Goal: Task Accomplishment & Management: Use online tool/utility

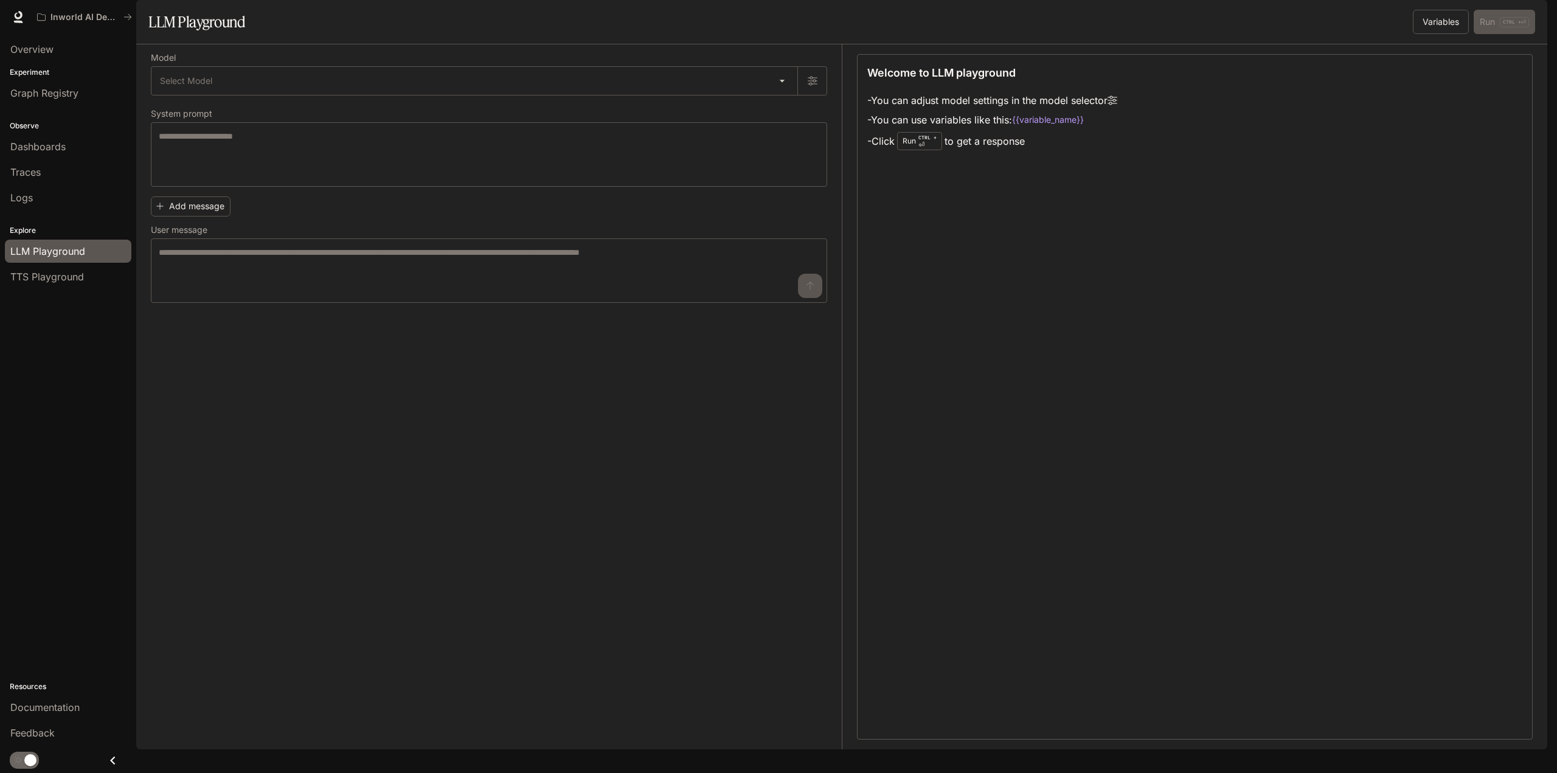
click at [961, 34] on div "Variables Run CTRL + ⏎" at bounding box center [1189, 22] width 691 height 24
click at [1438, 34] on button "Variables" at bounding box center [1441, 22] width 56 height 24
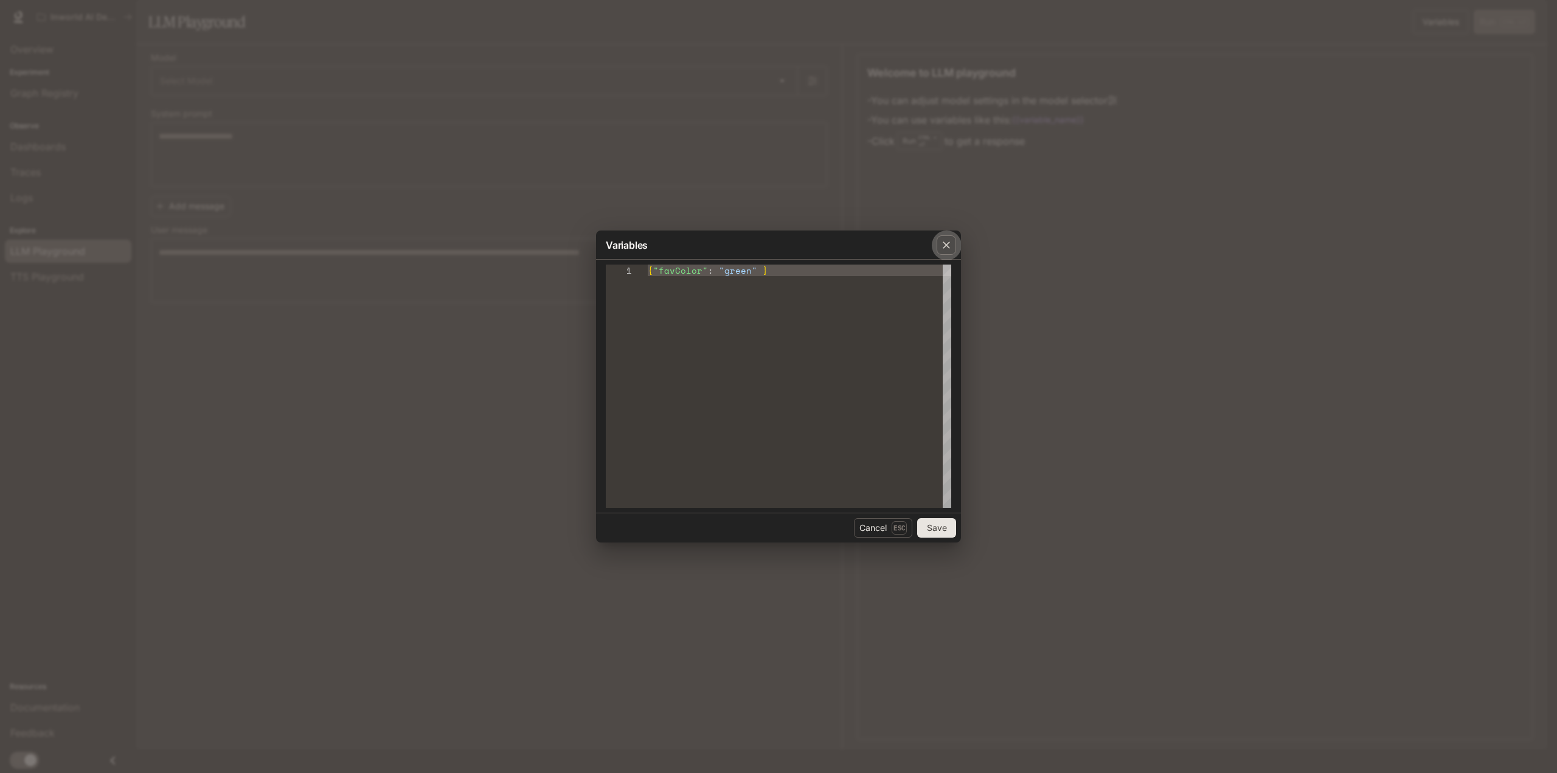
click at [950, 243] on icon "button" at bounding box center [946, 245] width 12 height 12
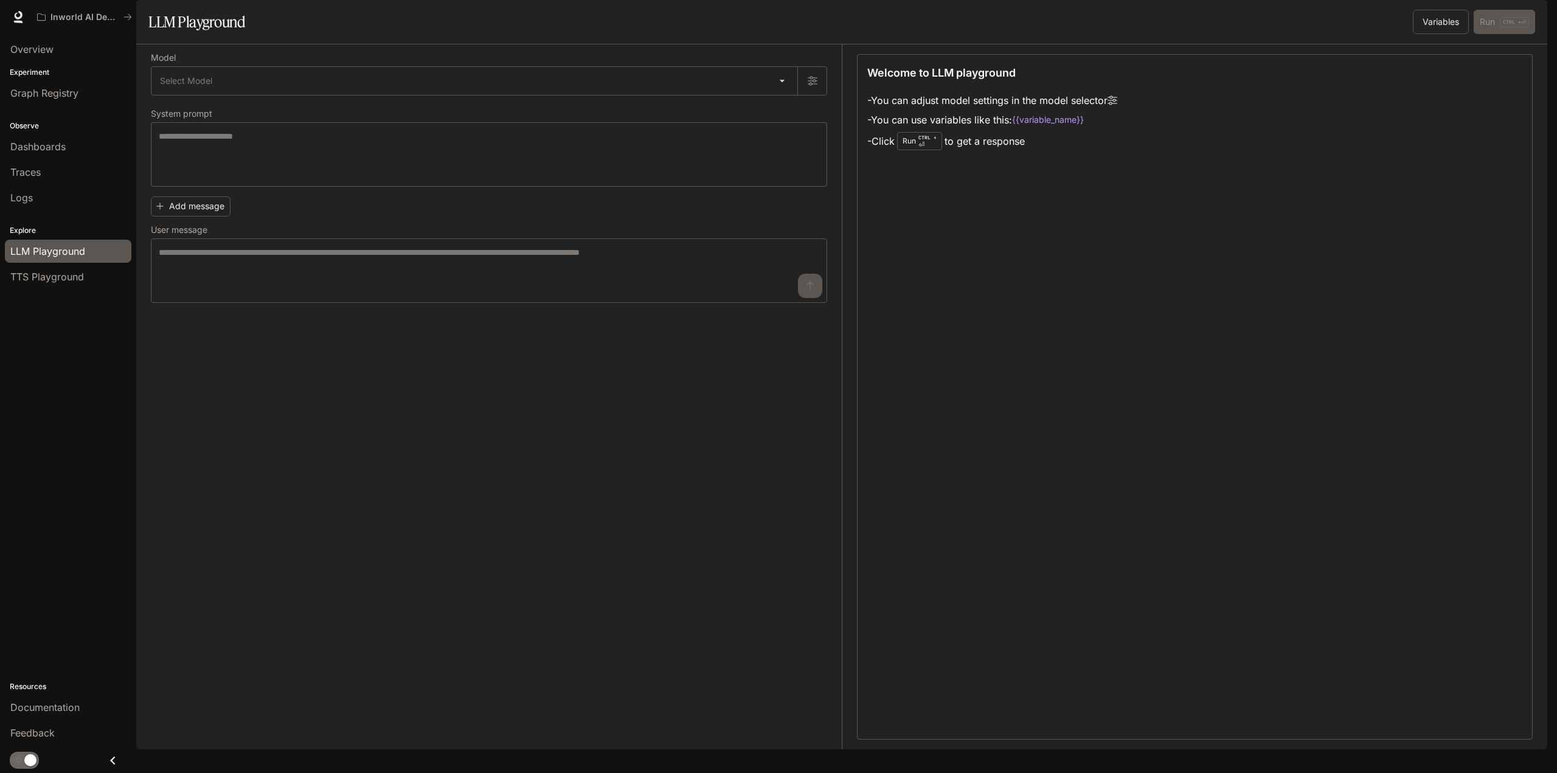
click at [634, 66] on label "Model" at bounding box center [489, 60] width 676 height 12
click at [631, 103] on body "Skip to main content Inworld AI Demos Documentation Documentation Portal Overvi…" at bounding box center [778, 386] width 1557 height 773
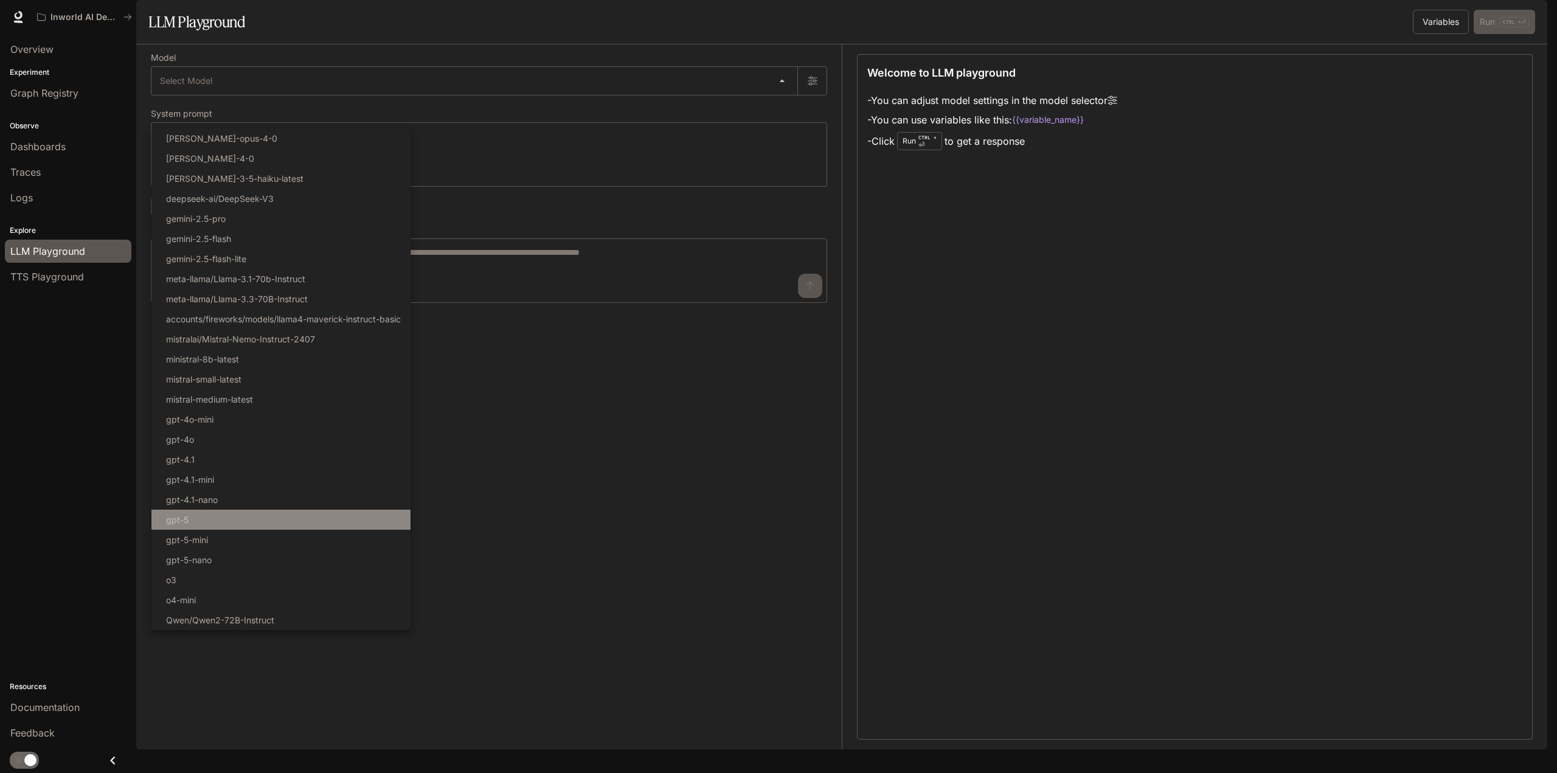
click at [246, 519] on li "gpt-5" at bounding box center [280, 520] width 259 height 20
type input "*****"
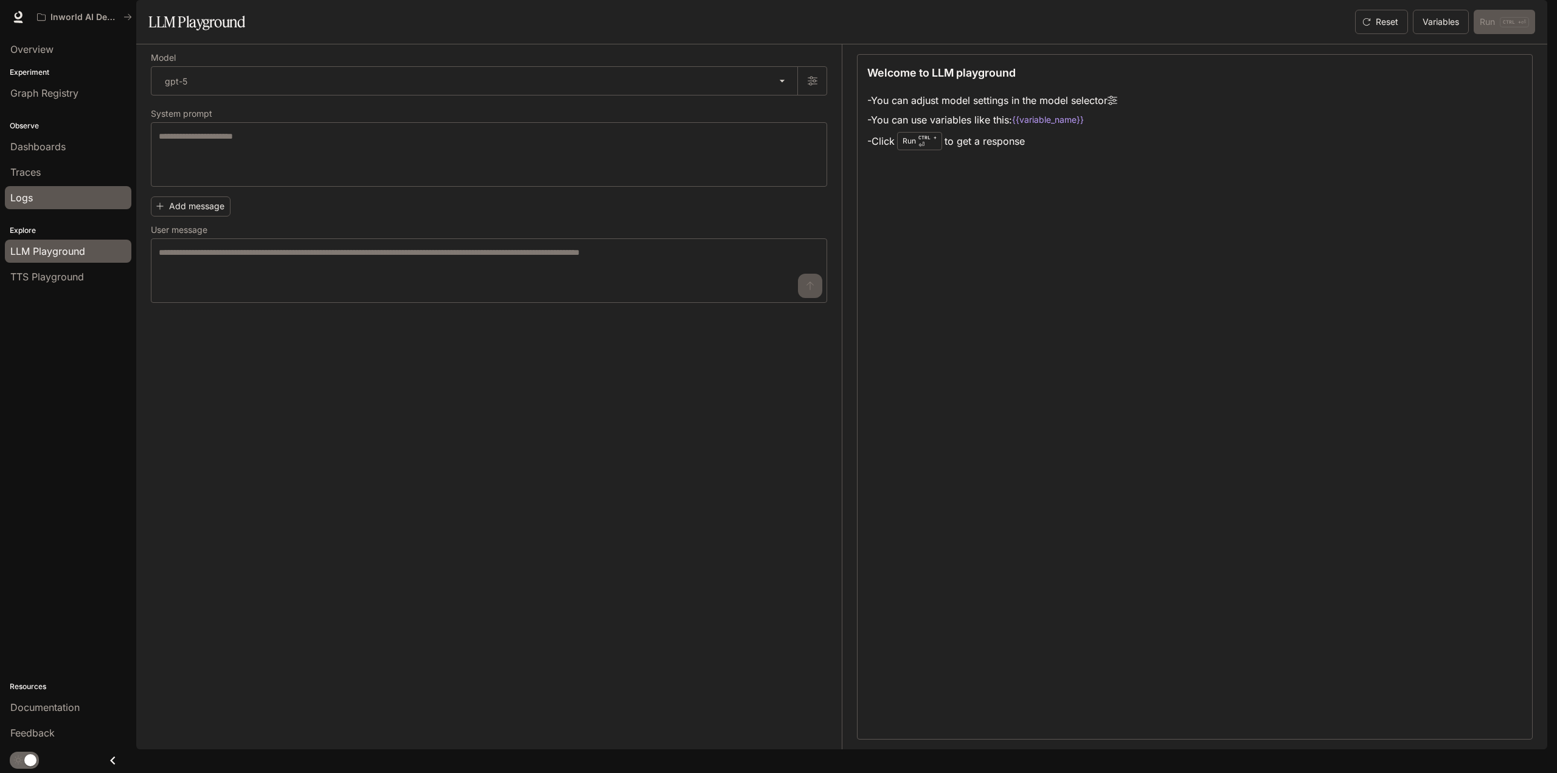
click at [33, 201] on div "Logs" at bounding box center [68, 197] width 116 height 15
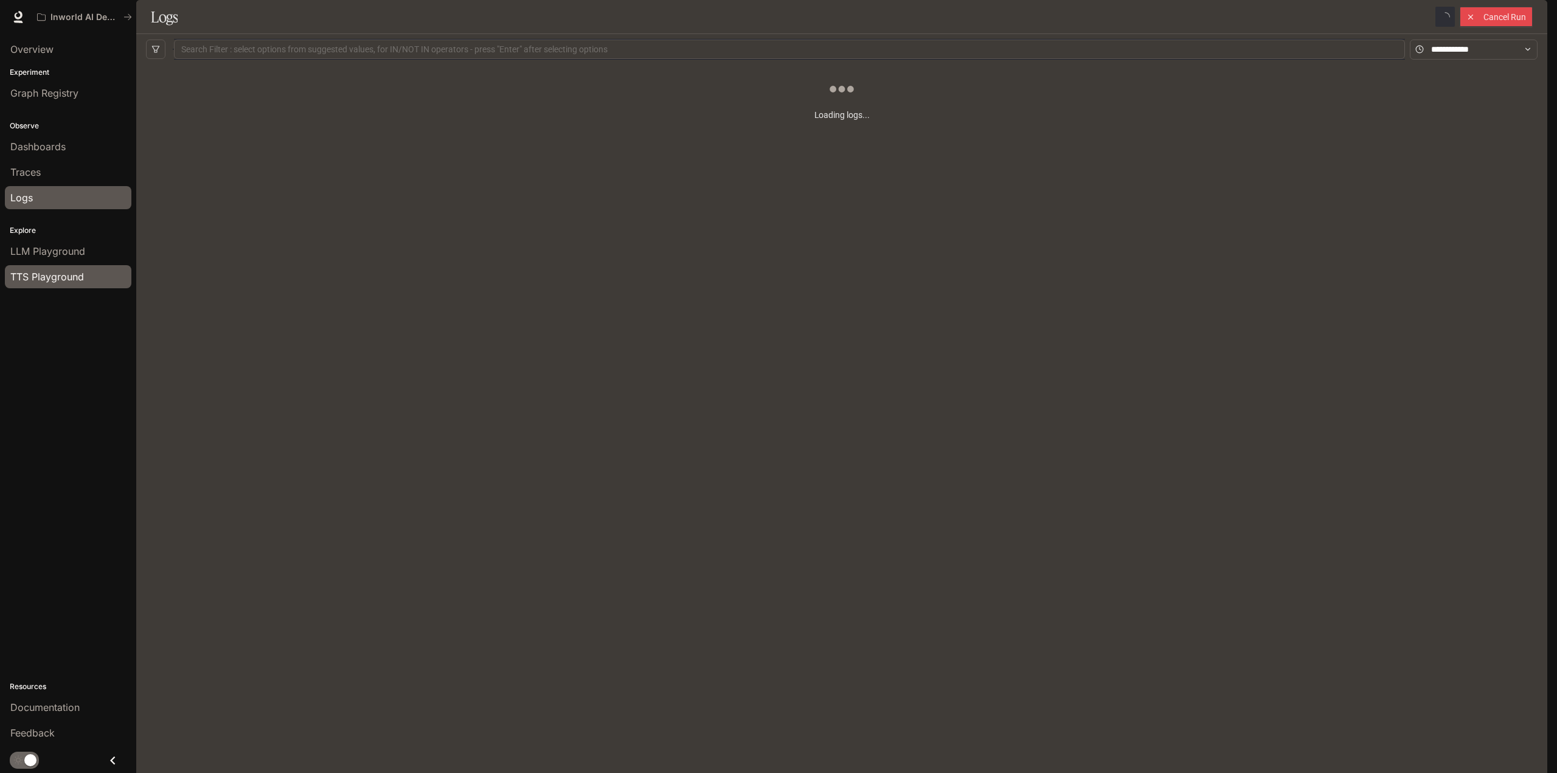
click at [57, 277] on span "TTS Playground" at bounding box center [47, 276] width 74 height 15
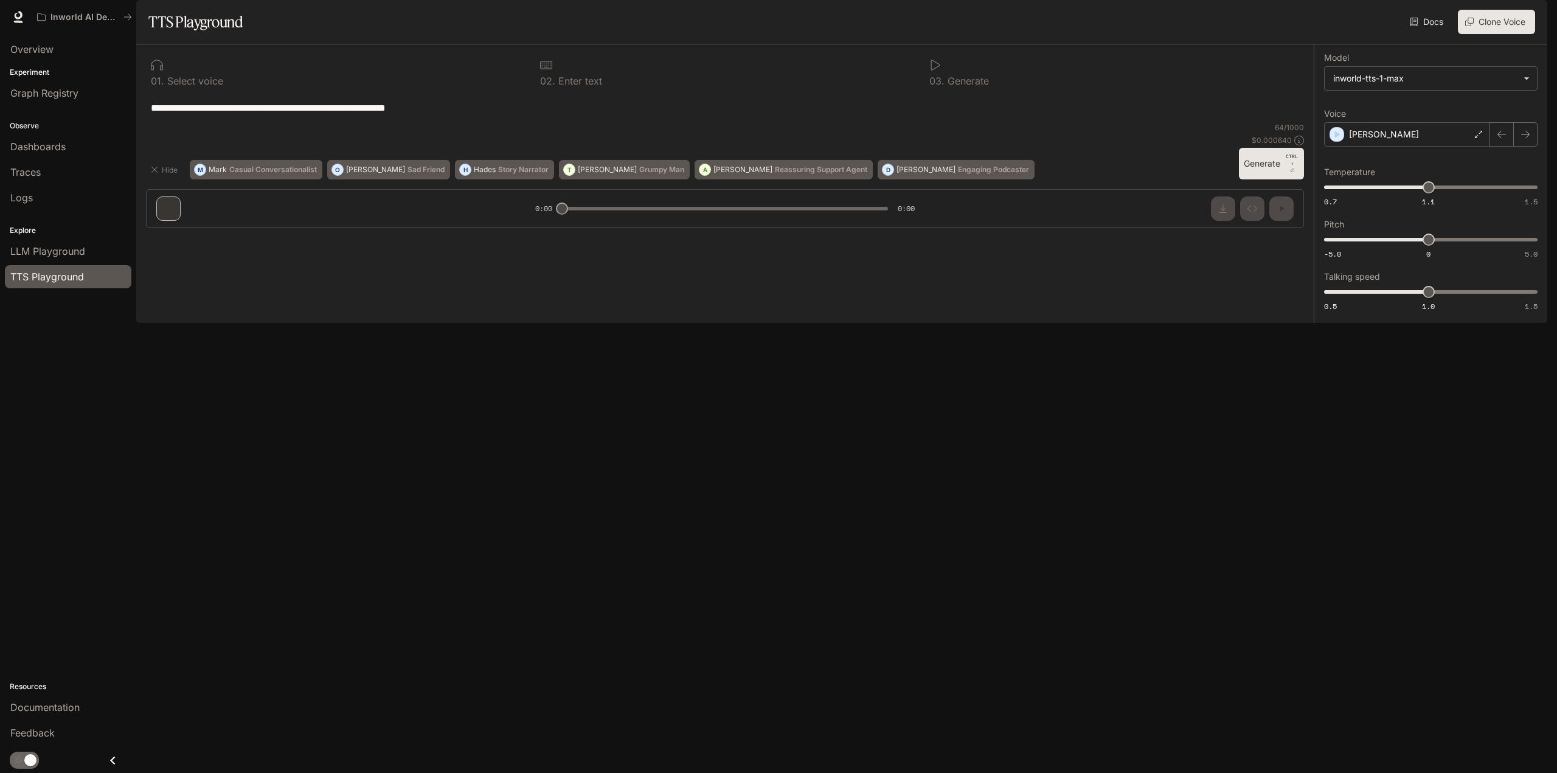
click at [171, 86] on p "Select voice" at bounding box center [193, 81] width 59 height 10
click at [181, 115] on textarea "**********" at bounding box center [725, 108] width 1148 height 14
click at [1420, 119] on body "**********" at bounding box center [778, 386] width 1557 height 773
click at [1420, 119] on div at bounding box center [778, 386] width 1557 height 773
click at [1407, 147] on div "Dennis" at bounding box center [1407, 134] width 166 height 24
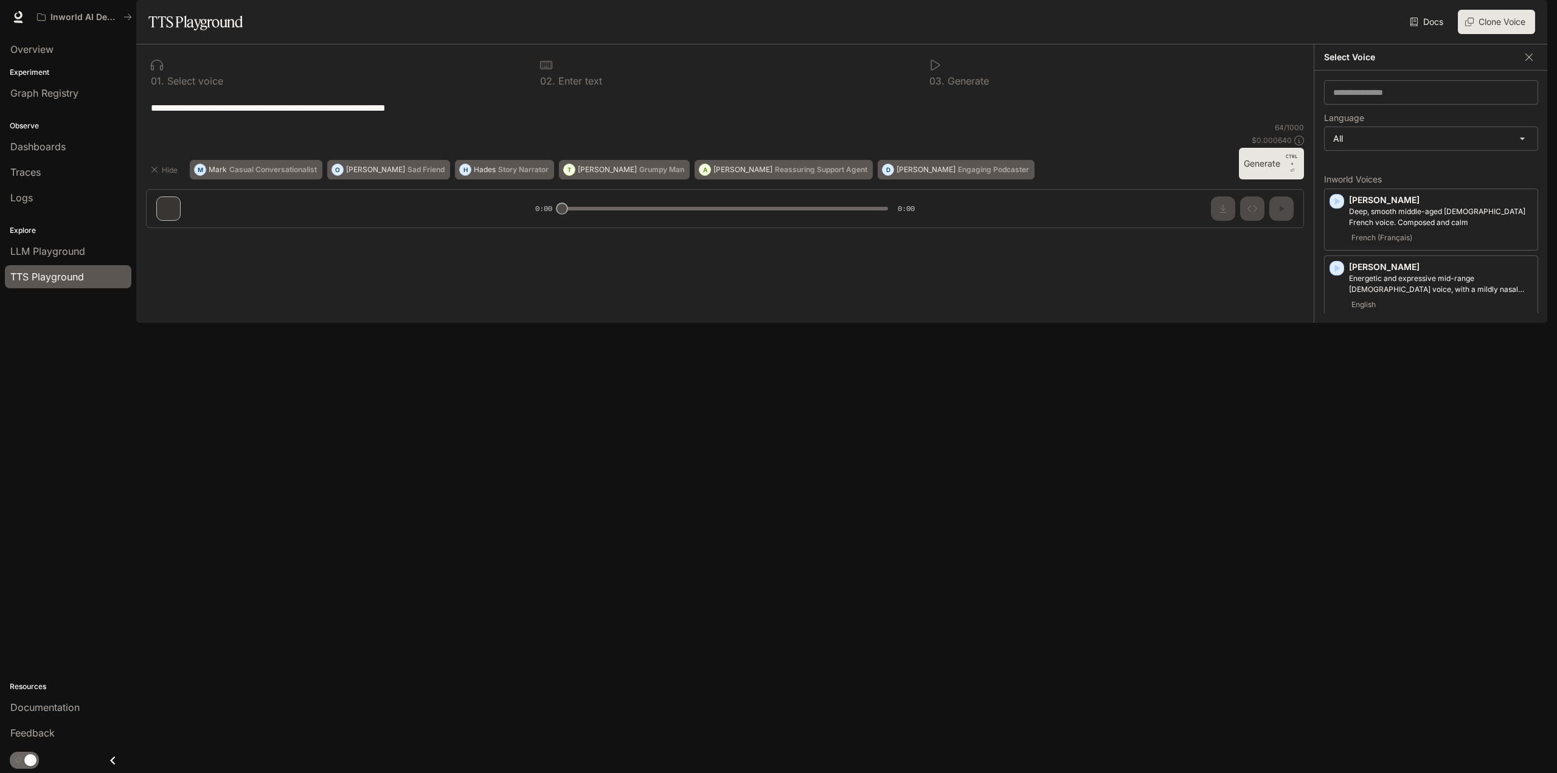
click at [1174, 122] on div "**********" at bounding box center [725, 107] width 1158 height 29
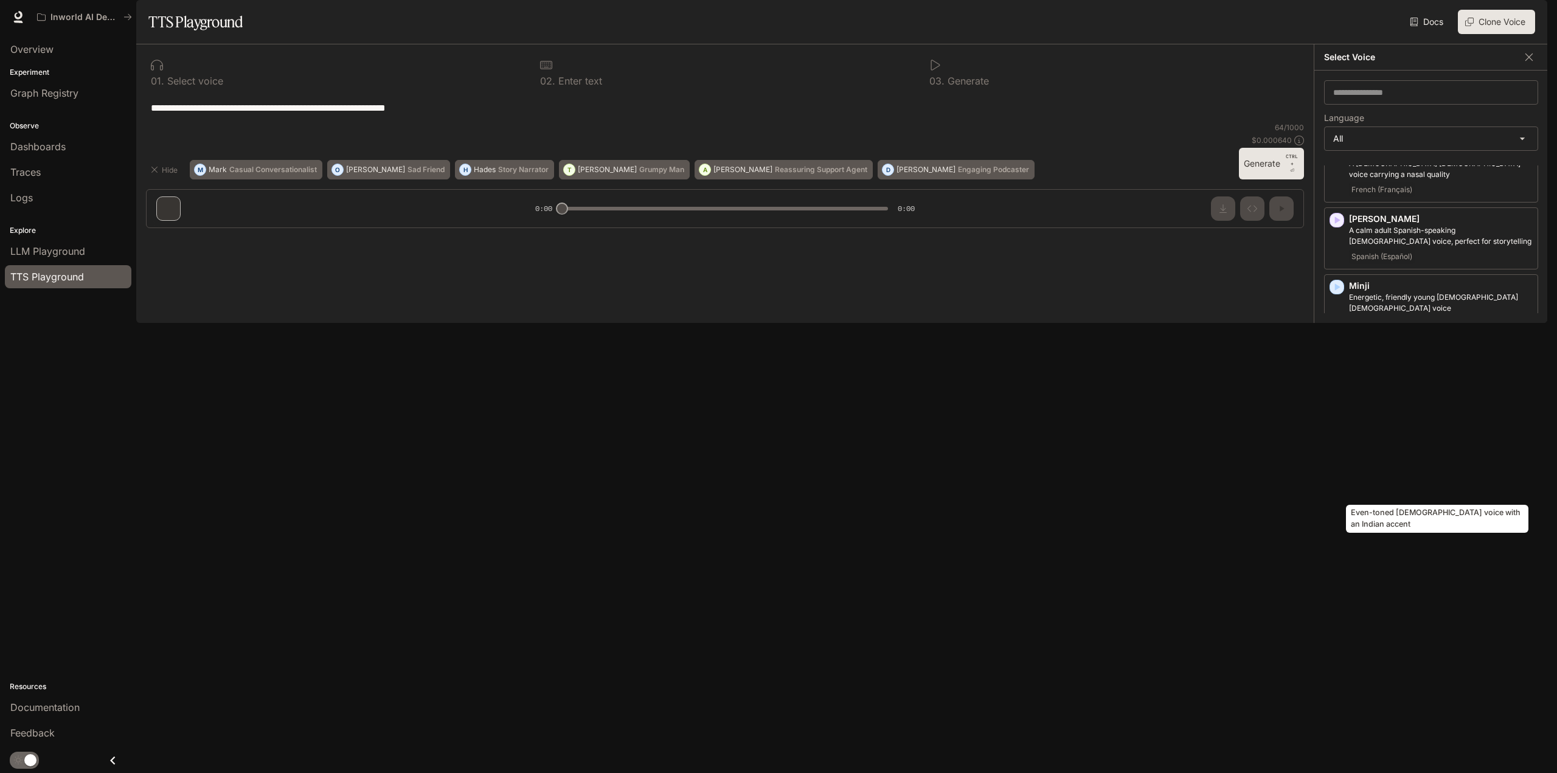
scroll to position [2352, 0]
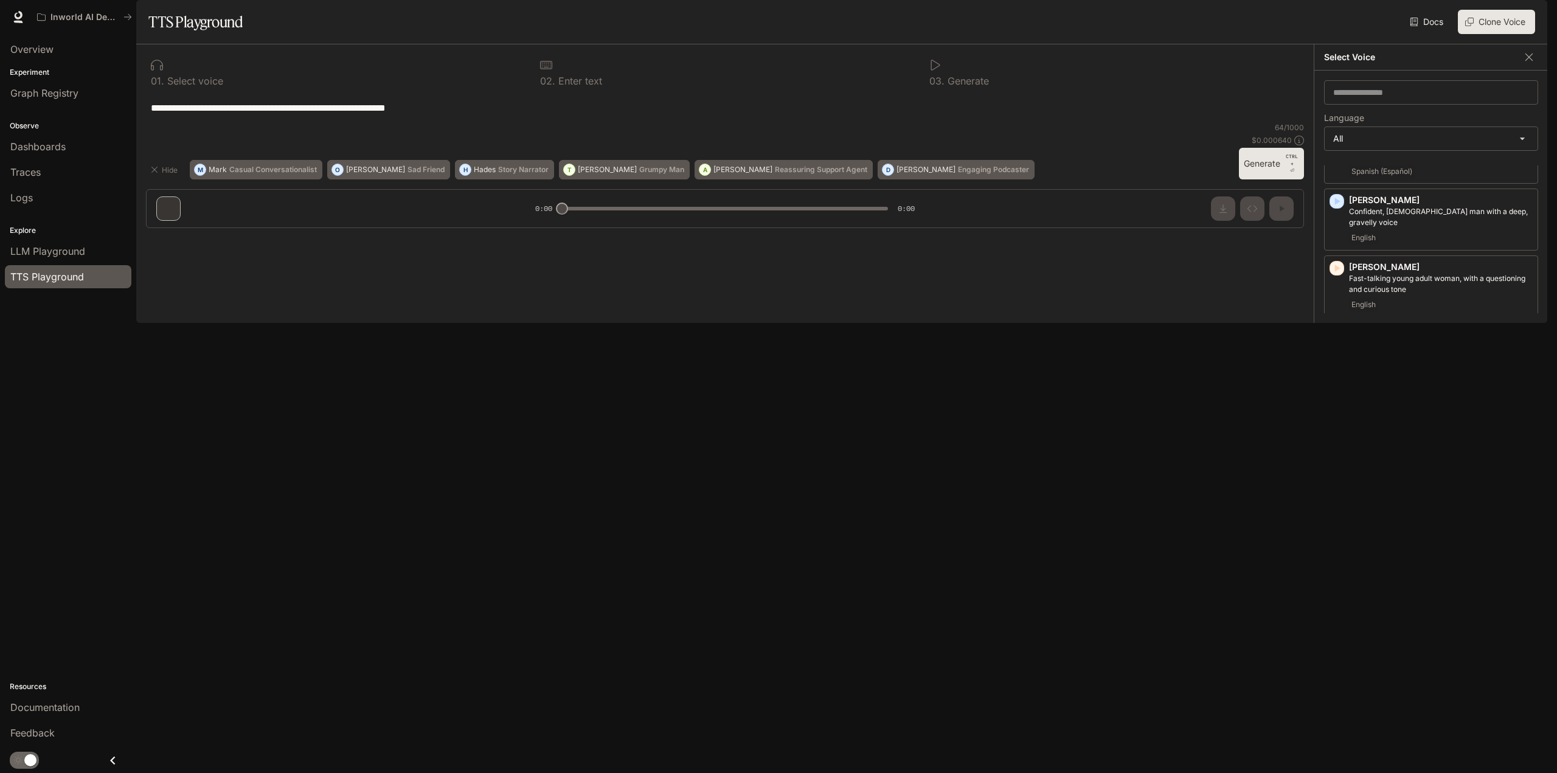
click at [1053, 122] on div "**********" at bounding box center [725, 107] width 1158 height 29
click at [1534, 63] on icon "button" at bounding box center [1529, 57] width 12 height 12
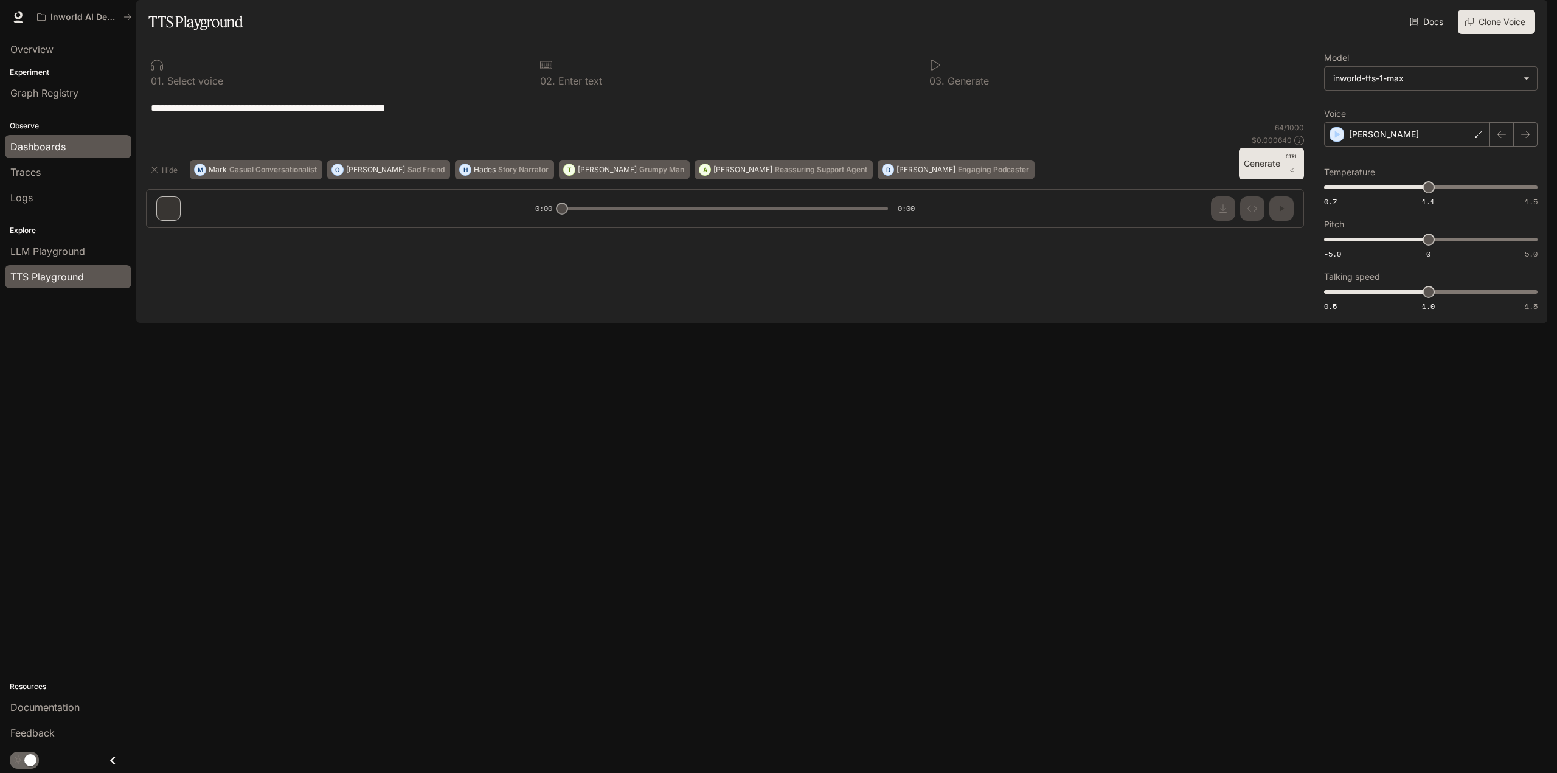
click at [55, 136] on link "Dashboards" at bounding box center [68, 146] width 126 height 23
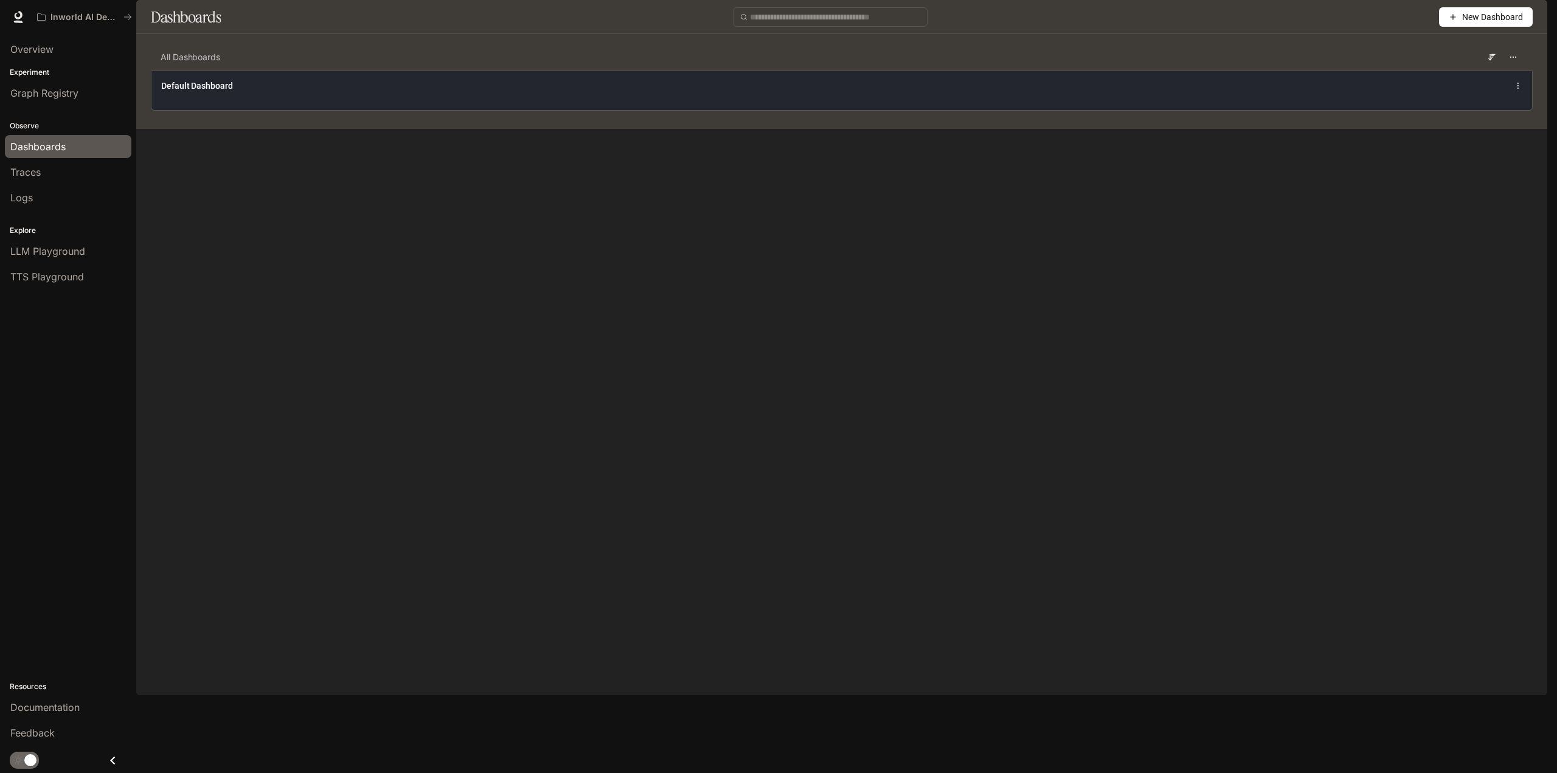
click at [318, 93] on div "Default Dashboard" at bounding box center [841, 85] width 1361 height 15
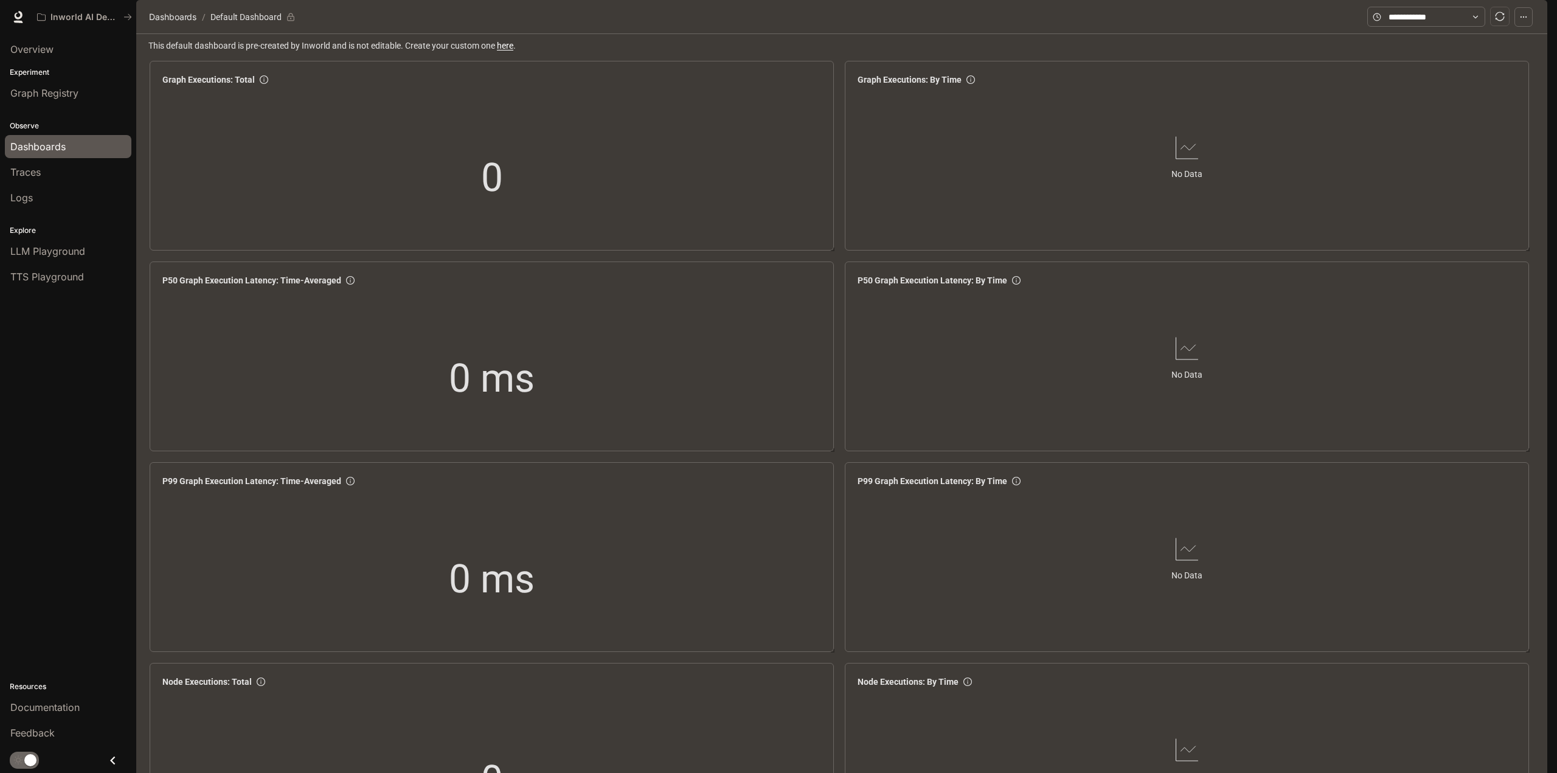
scroll to position [1208, 0]
click at [29, 181] on link "Traces" at bounding box center [68, 172] width 126 height 23
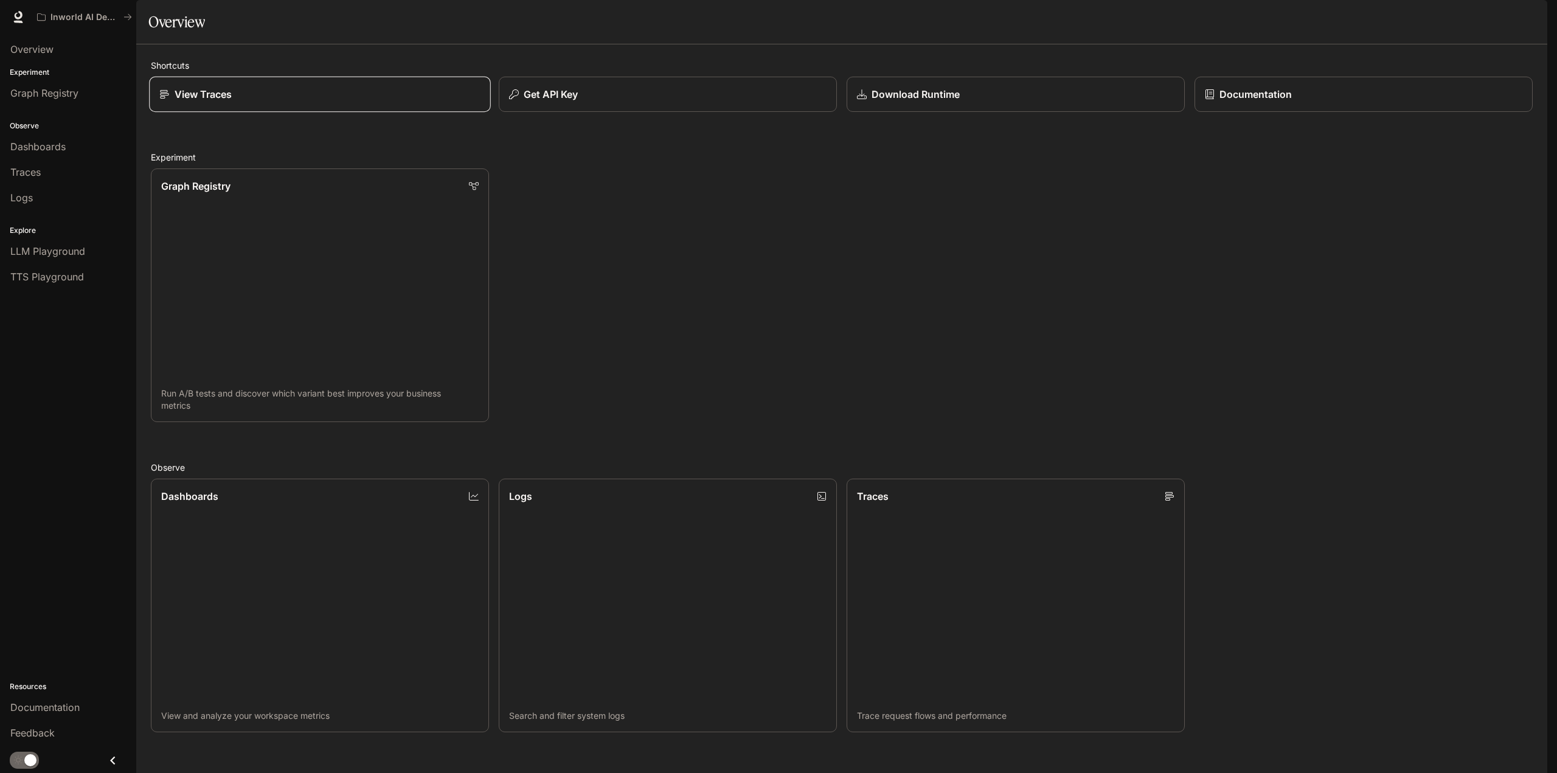
click at [445, 102] on div "View Traces" at bounding box center [319, 94] width 320 height 15
click at [656, 102] on div "Get API Key" at bounding box center [667, 94] width 320 height 15
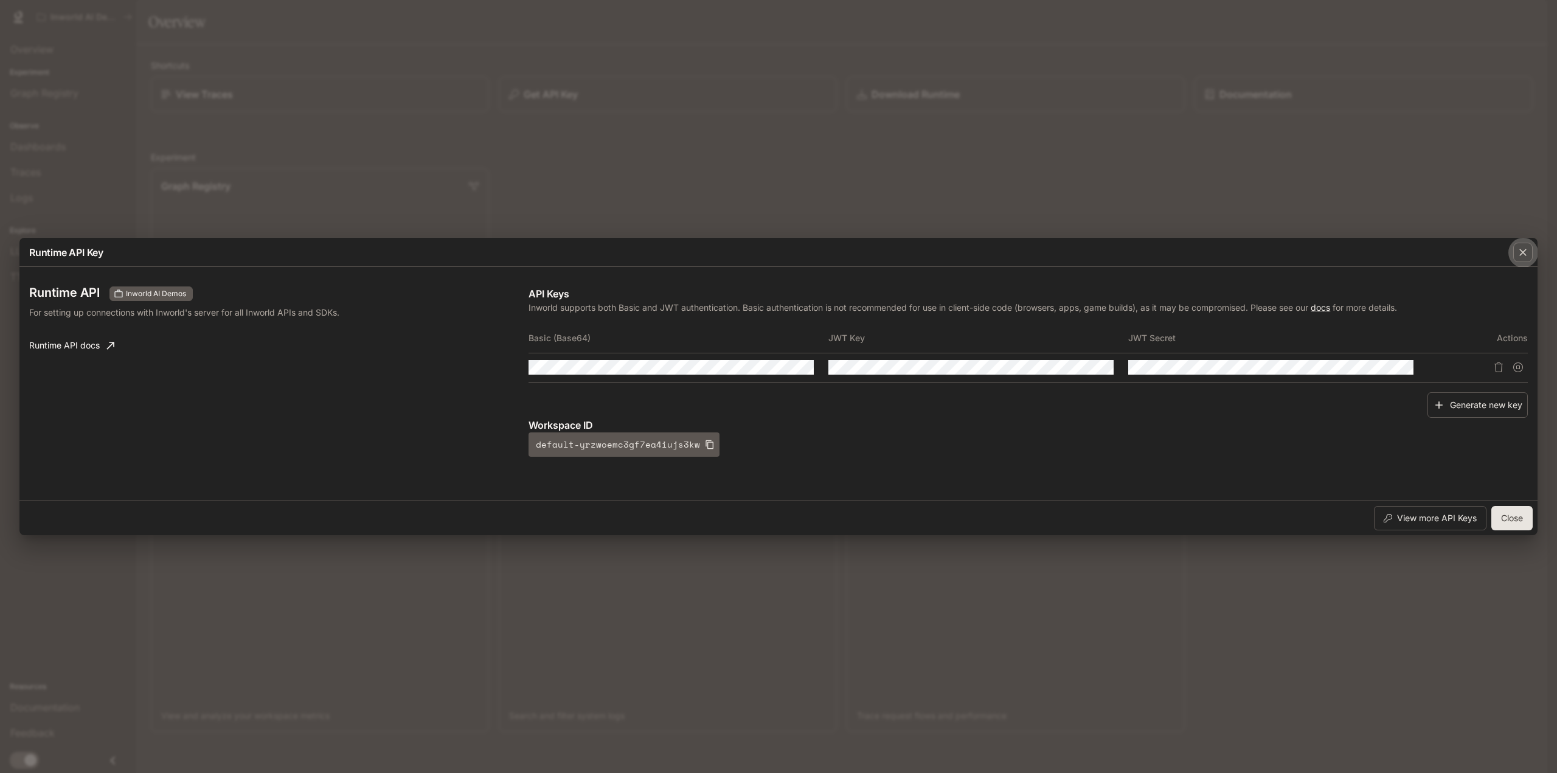
click at [1520, 254] on icon "button" at bounding box center [1522, 252] width 7 height 7
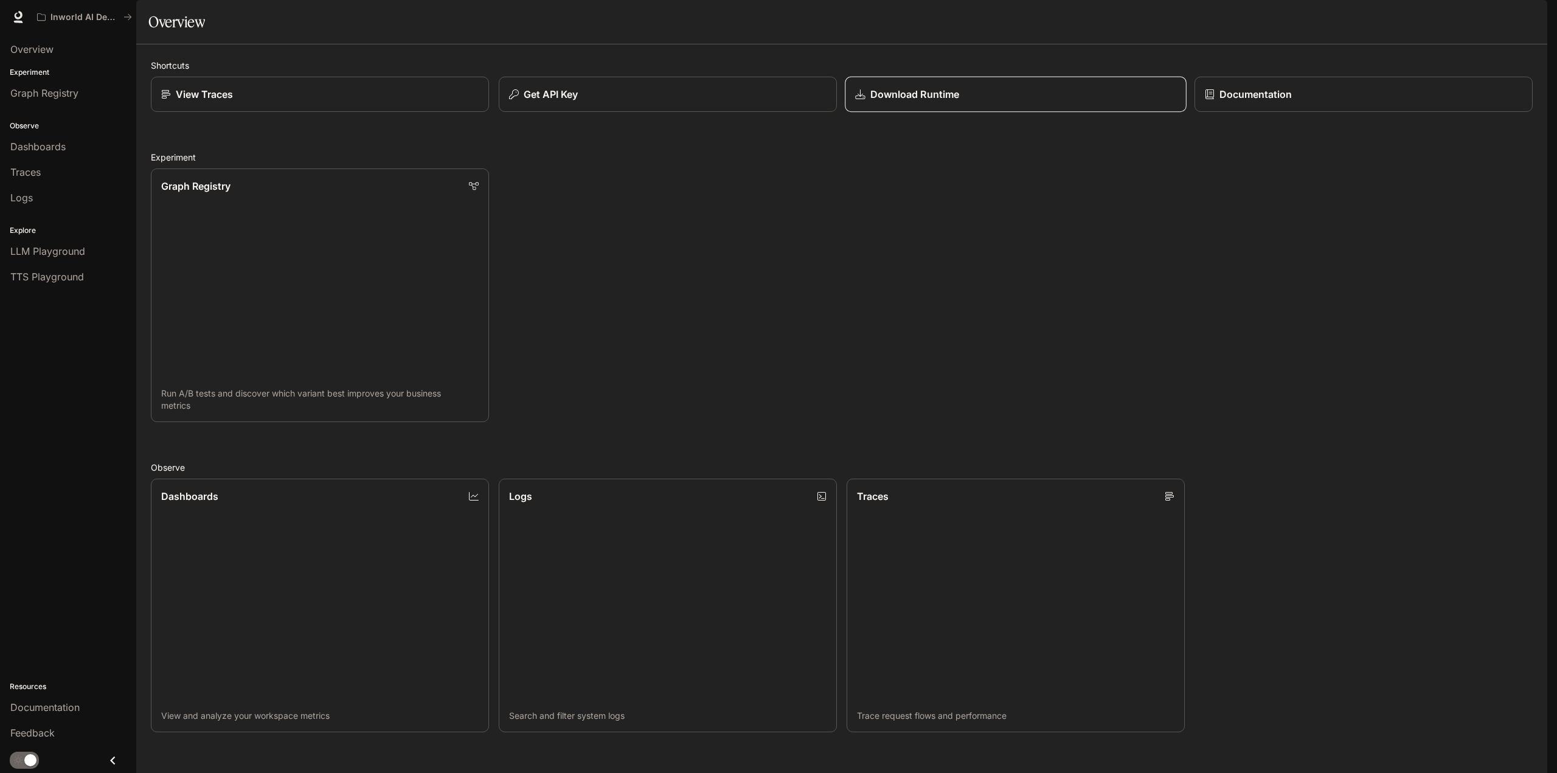
click at [1054, 102] on div "Download Runtime" at bounding box center [1015, 94] width 320 height 15
click at [77, 92] on span "Graph Registry" at bounding box center [44, 93] width 68 height 15
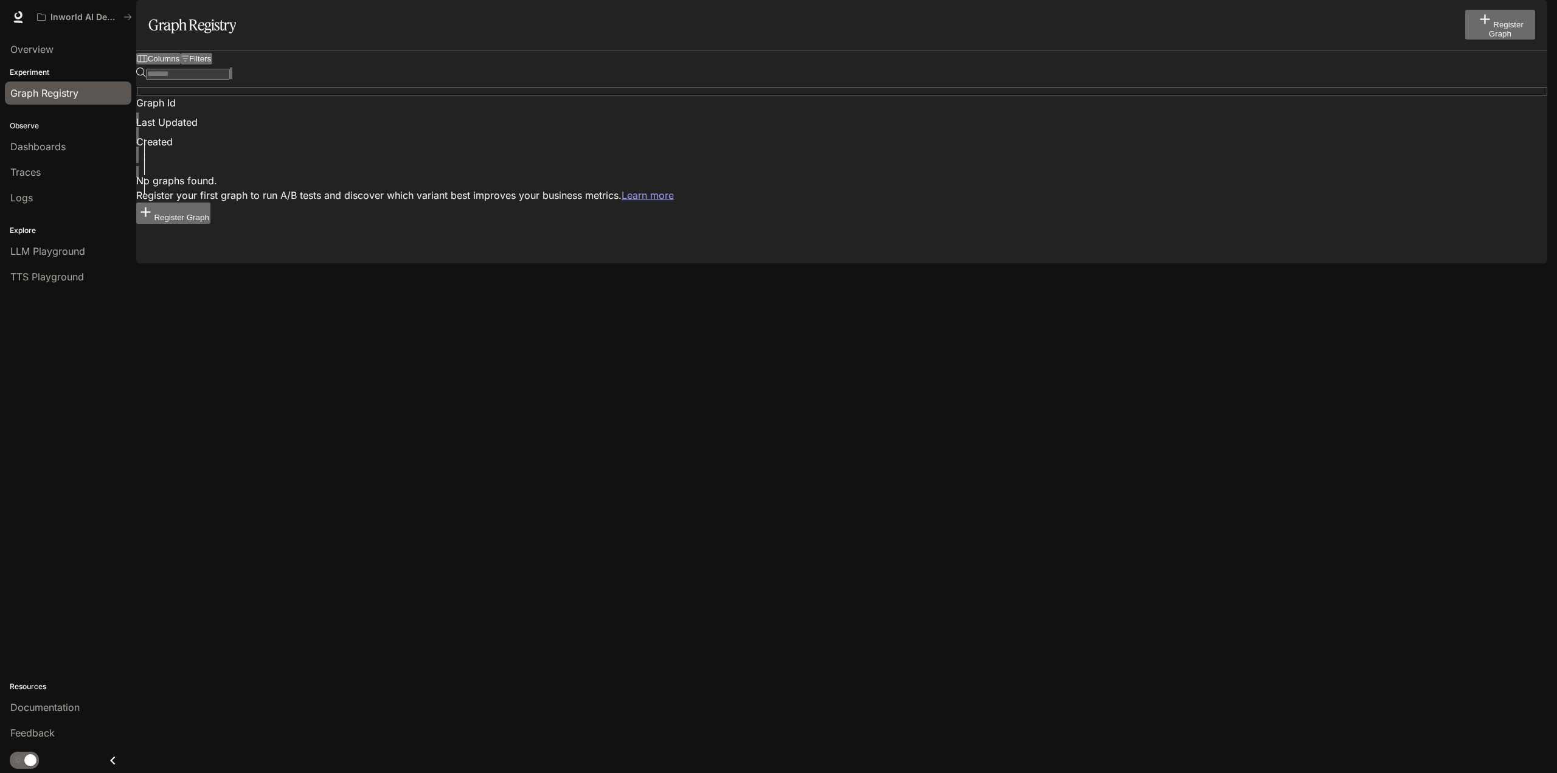
click at [210, 202] on button "Register Graph" at bounding box center [173, 212] width 74 height 21
click at [67, 147] on div "Dashboards" at bounding box center [68, 146] width 116 height 15
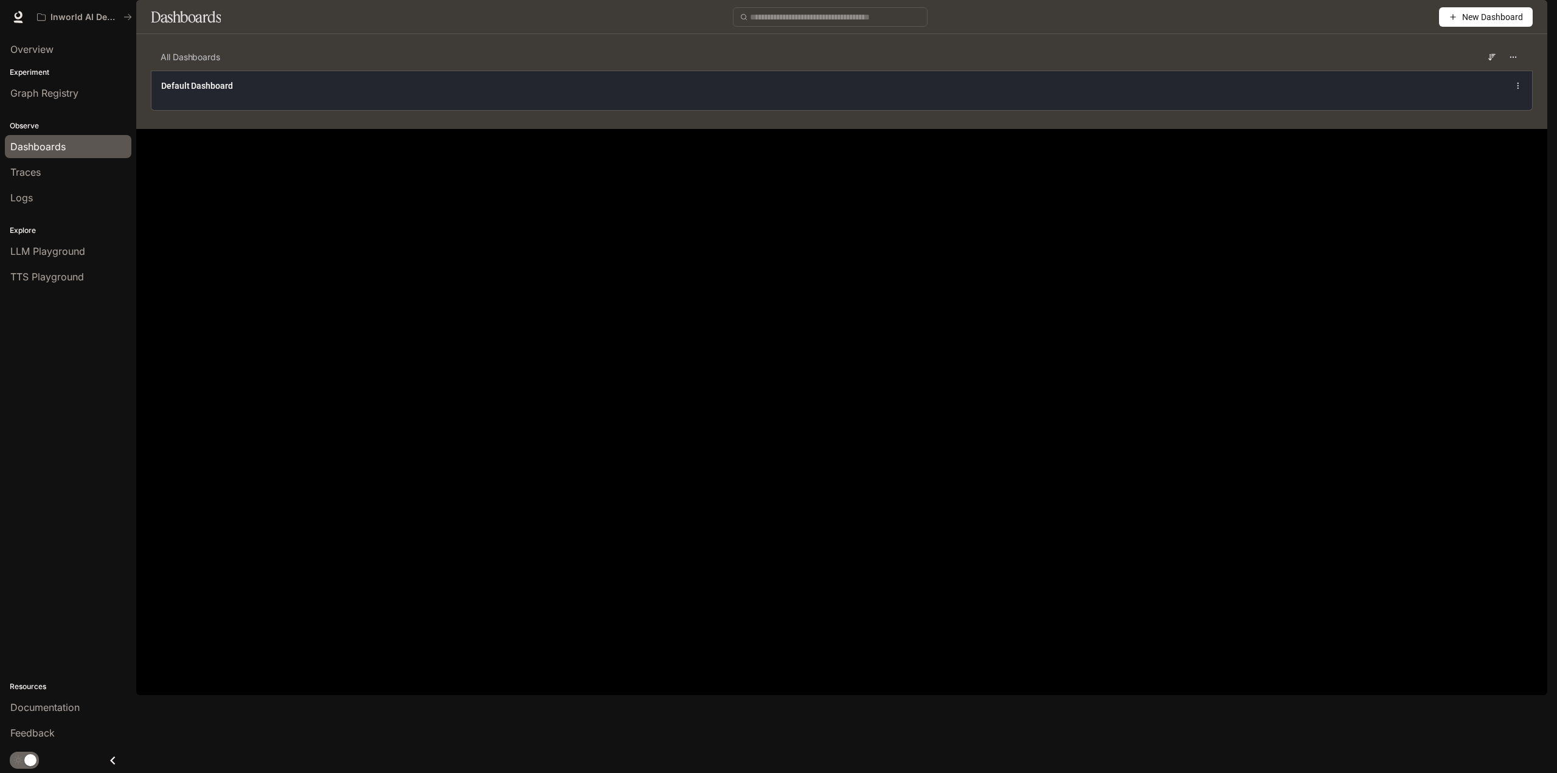
click at [379, 110] on div "Default Dashboard" at bounding box center [841, 91] width 1380 height 40
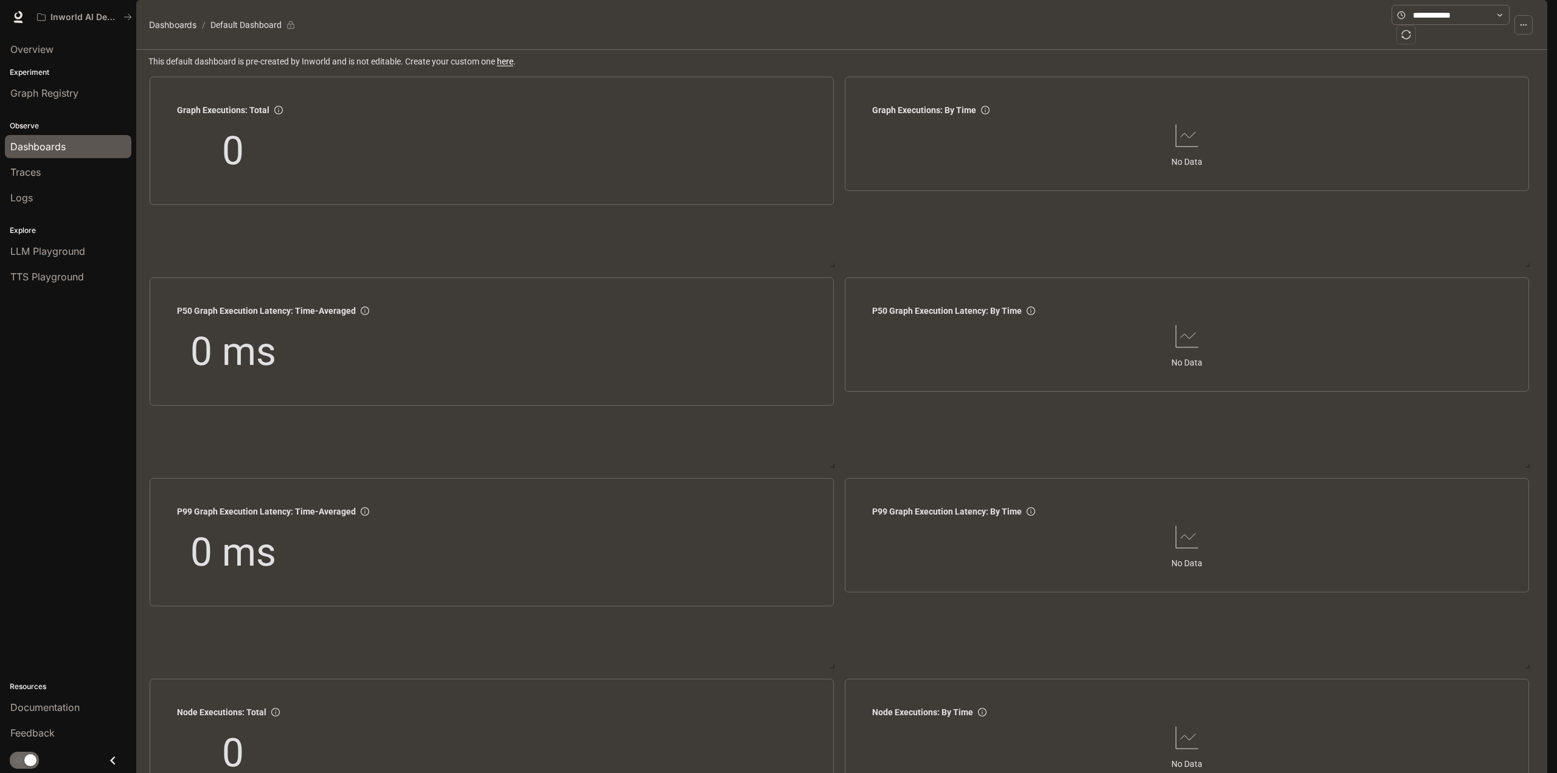
scroll to position [1208, 0]
click at [65, 44] on div "Overview" at bounding box center [68, 49] width 116 height 15
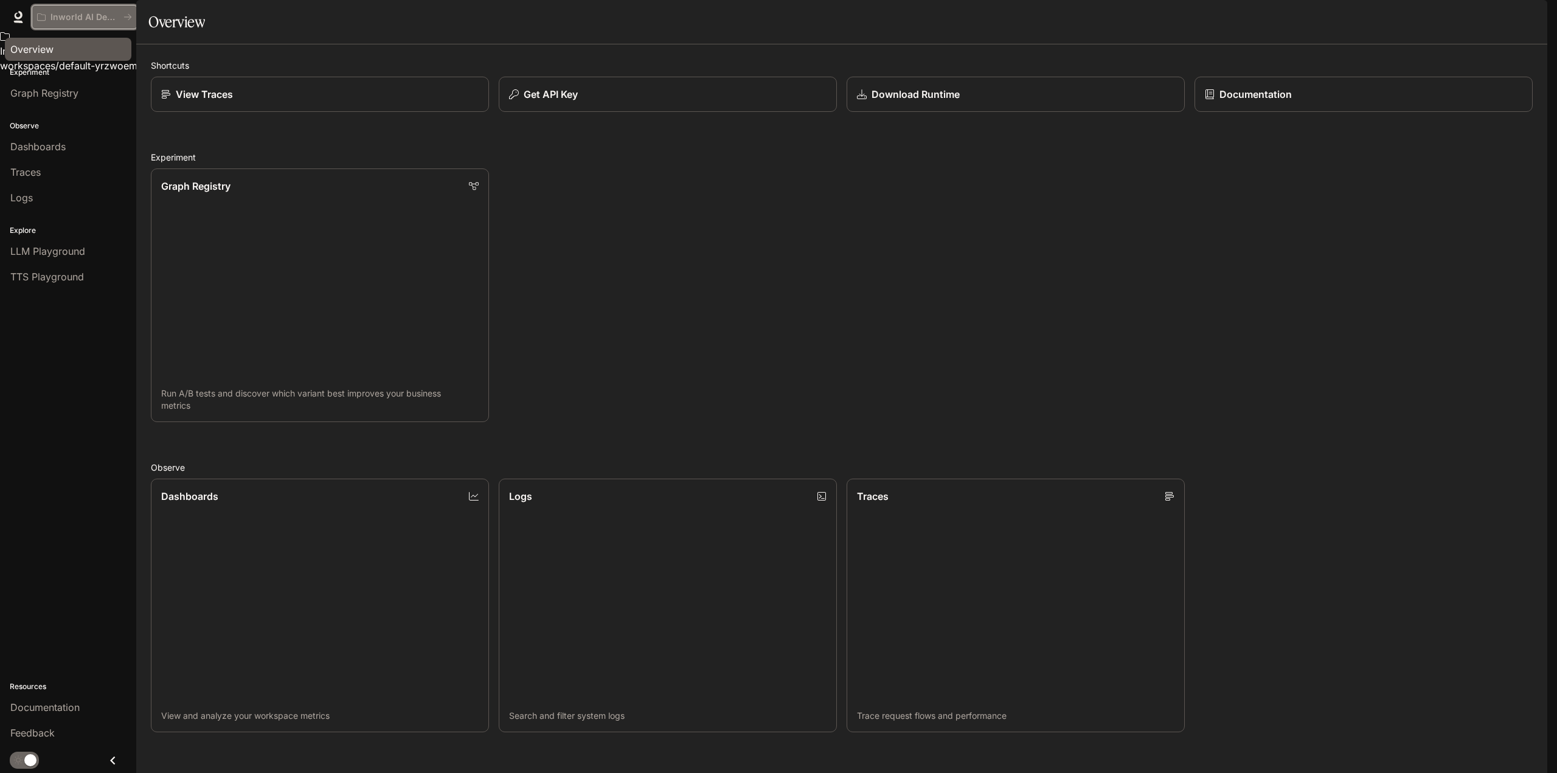
click at [128, 18] on icon "All workspaces" at bounding box center [127, 17] width 9 height 9
click at [95, 89] on div "Graph Registry" at bounding box center [68, 93] width 116 height 15
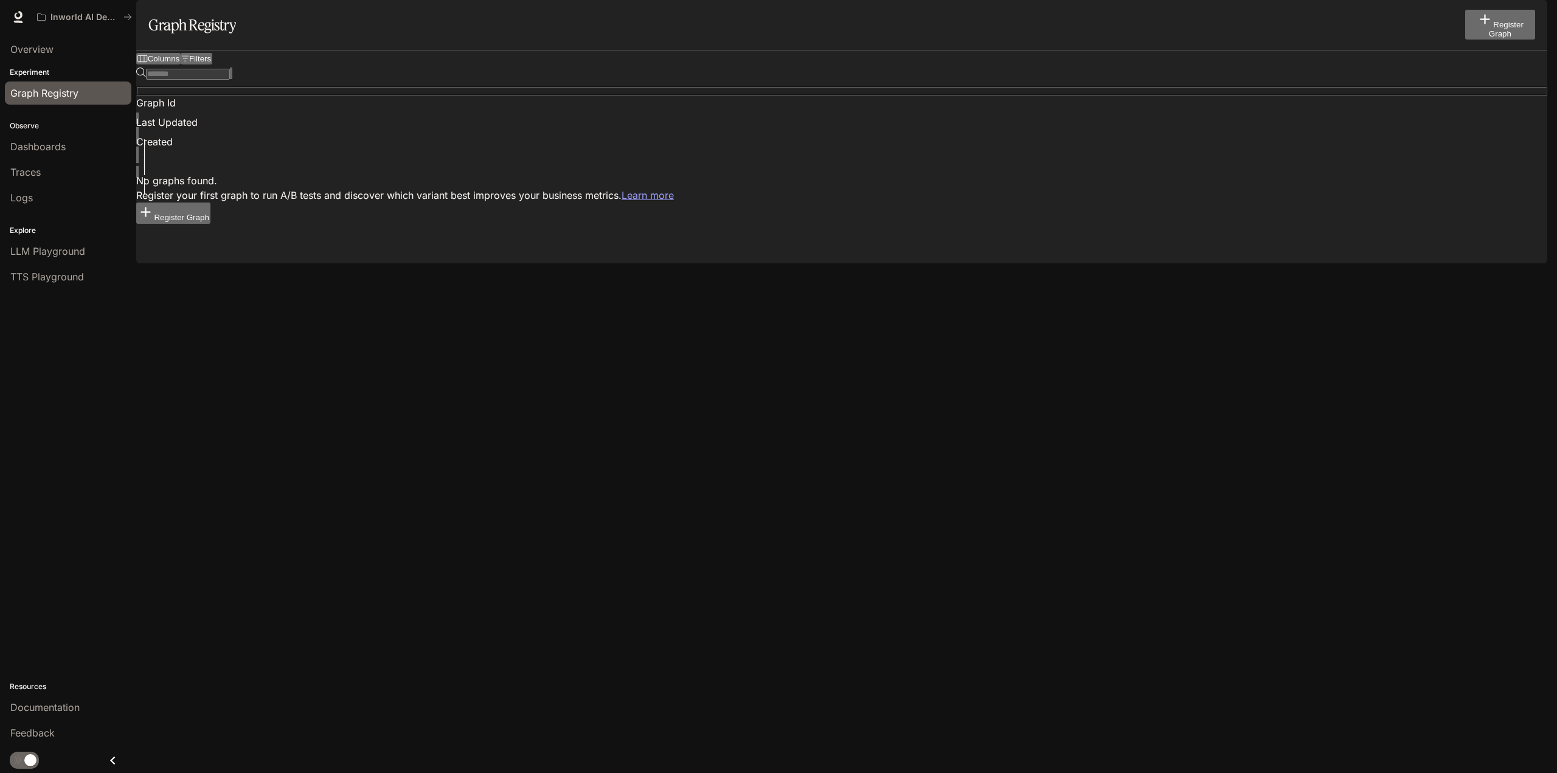
click at [210, 202] on button "Register Graph" at bounding box center [173, 212] width 74 height 21
drag, startPoint x: 677, startPoint y: 398, endPoint x: 330, endPoint y: 389, distance: 347.3
type input "*******"
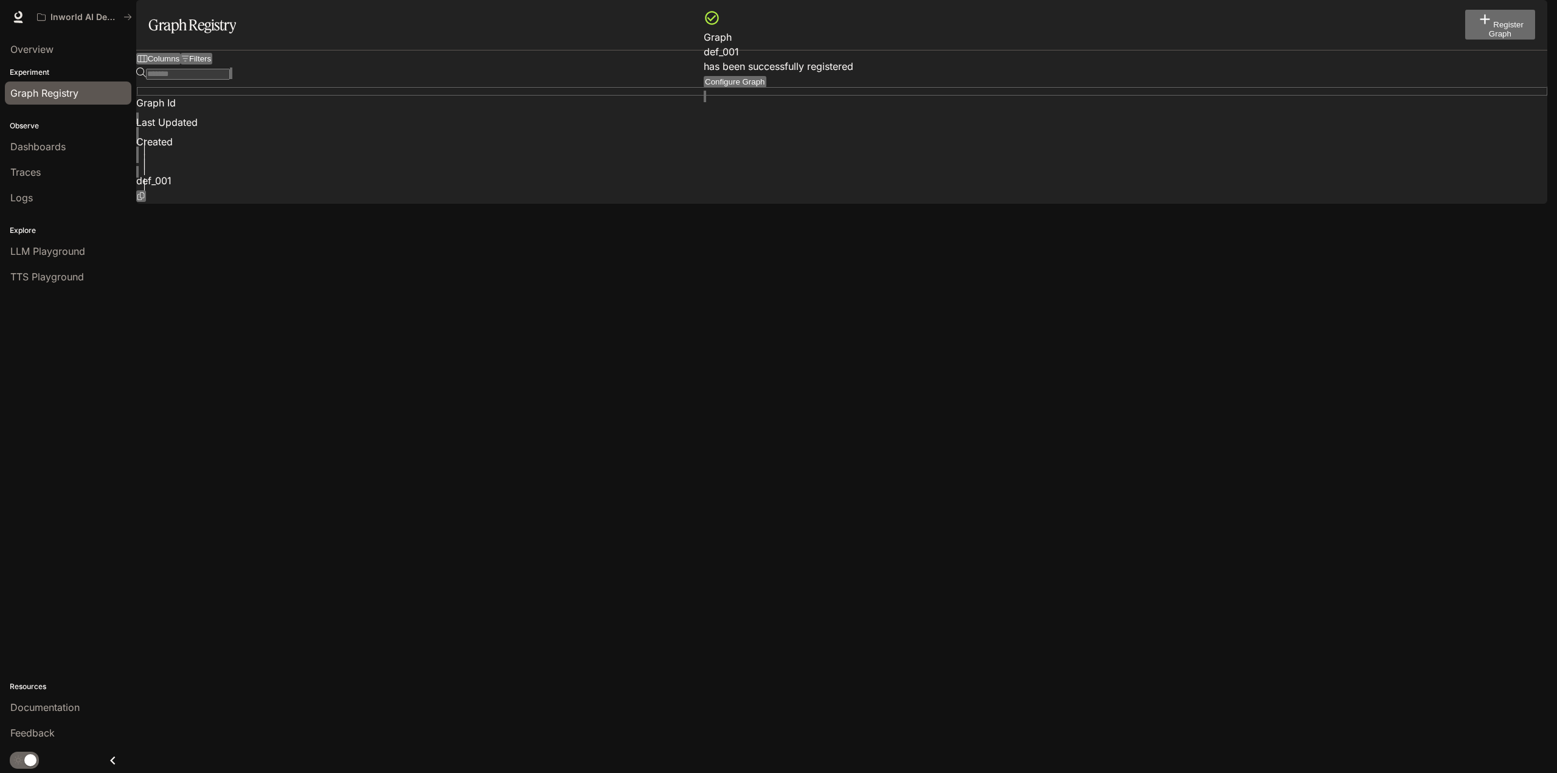
click at [258, 173] on div "def_001" at bounding box center [841, 187] width 1411 height 29
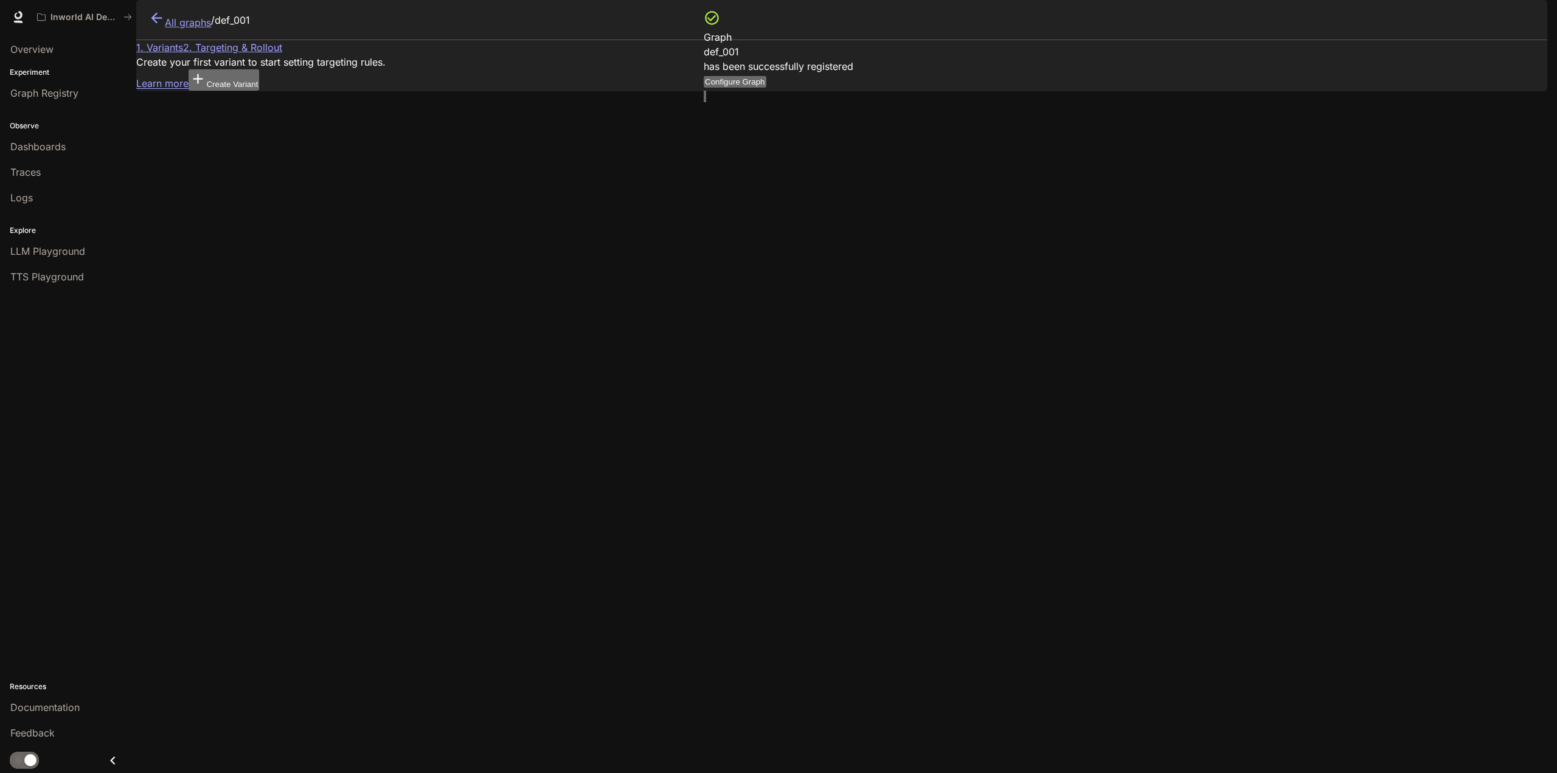
click at [183, 54] on link "1. Variants" at bounding box center [159, 47] width 47 height 12
click at [161, 30] on link "All graphs" at bounding box center [179, 20] width 63 height 20
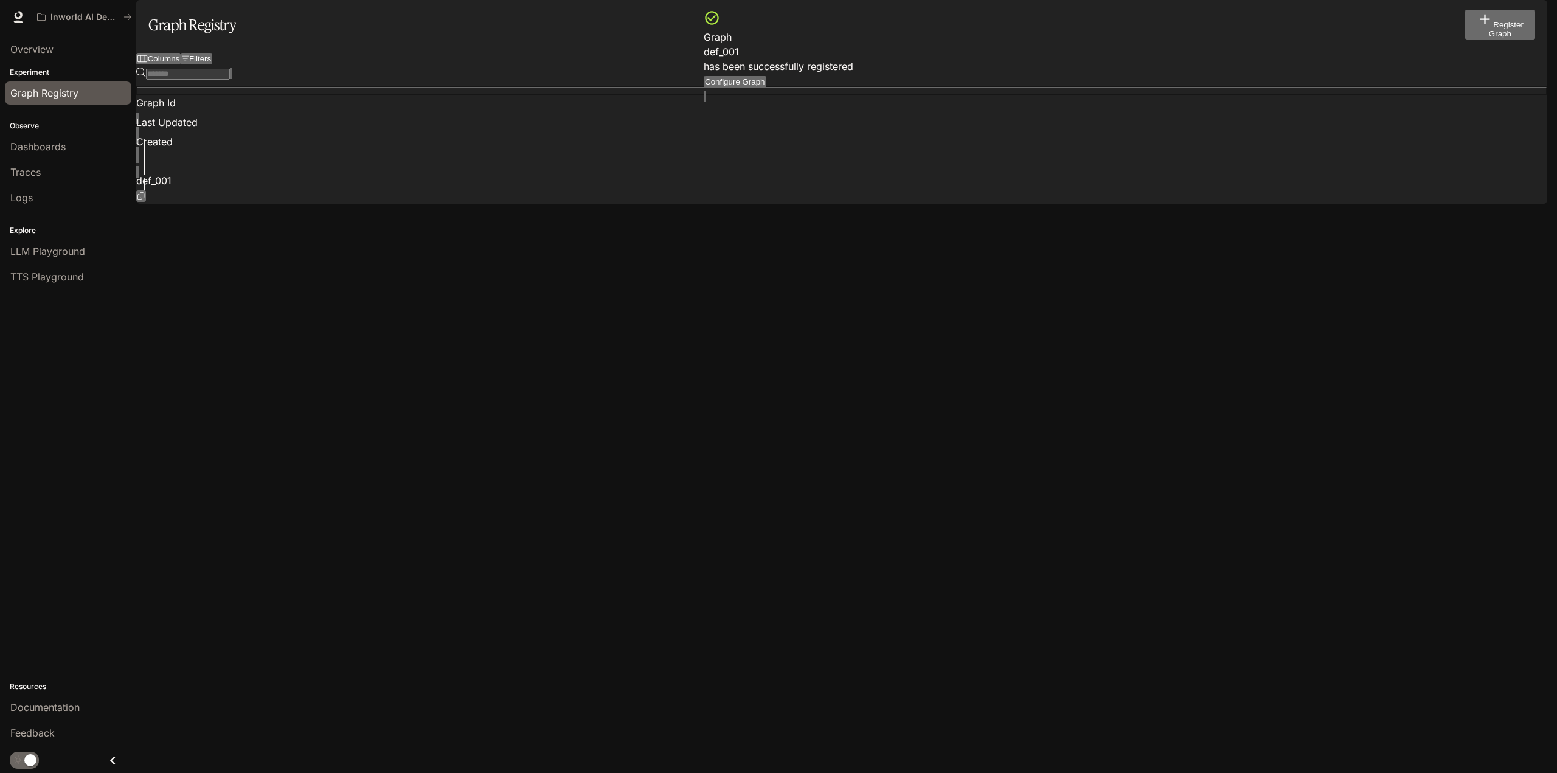
click at [727, 76] on button "Configure Graph" at bounding box center [735, 82] width 63 height 12
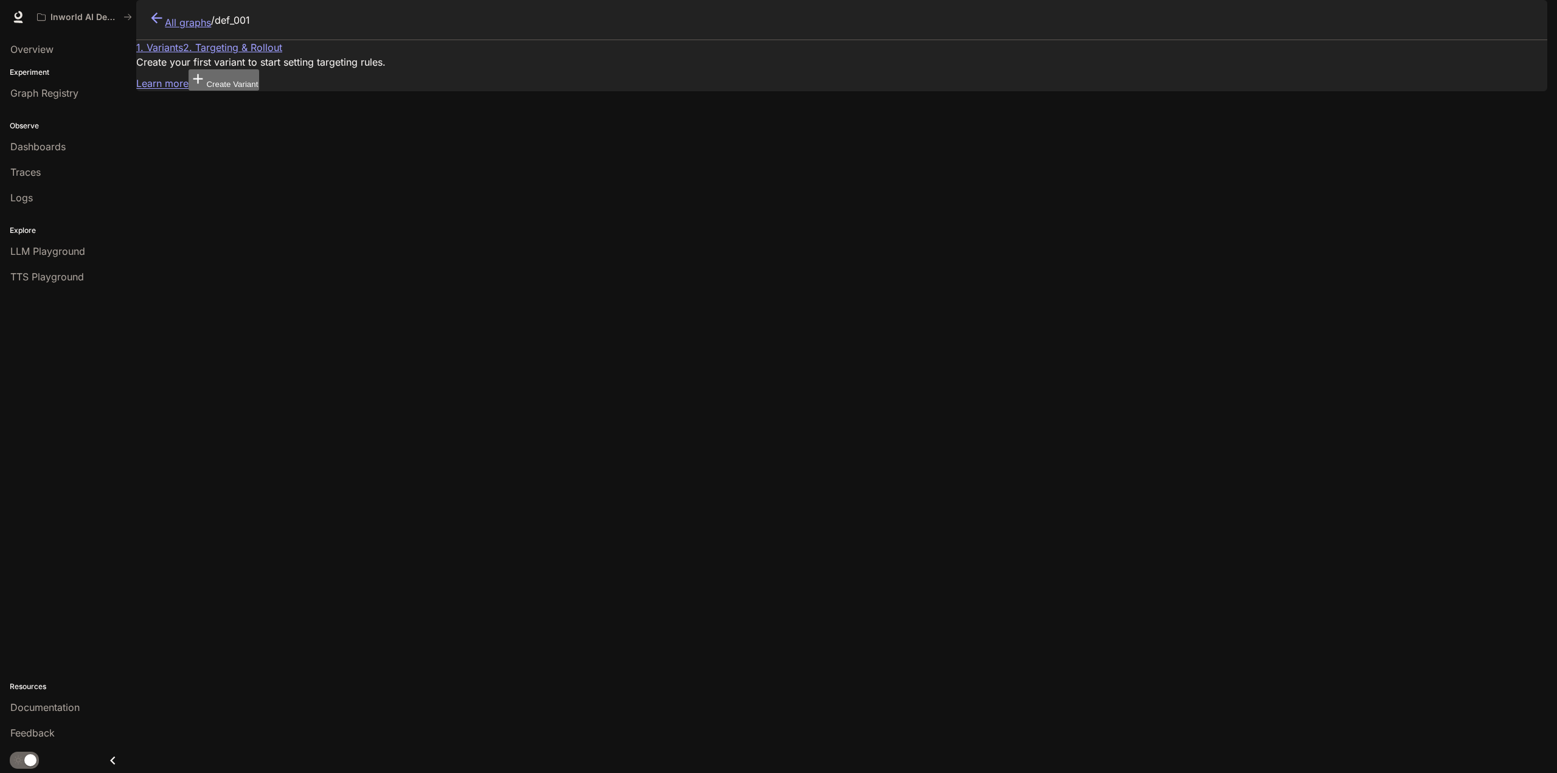
click at [259, 90] on button "Create Variant" at bounding box center [224, 79] width 71 height 21
click at [49, 140] on span "Dashboards" at bounding box center [37, 146] width 55 height 15
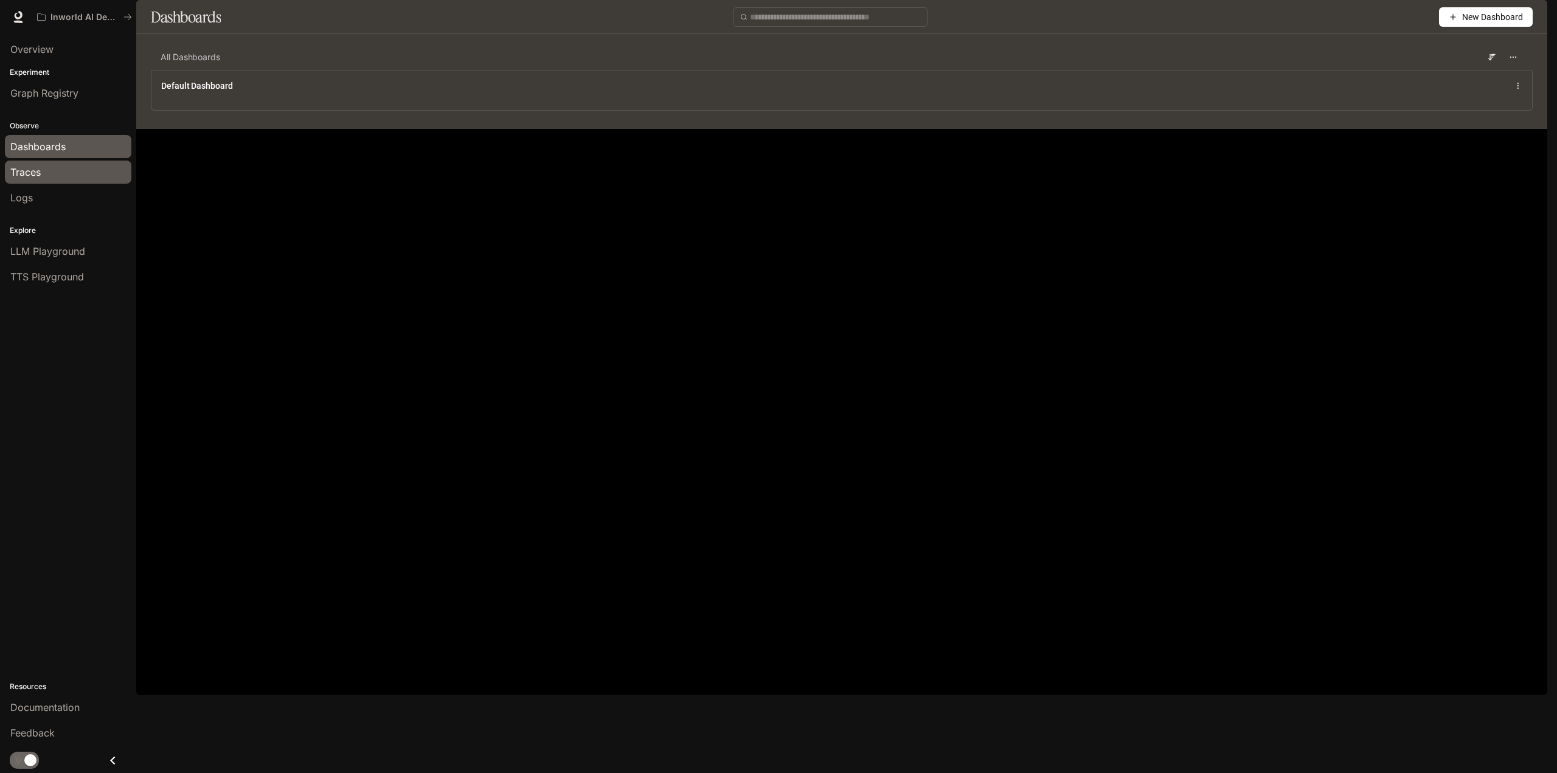
click at [58, 178] on div "Traces" at bounding box center [68, 172] width 116 height 15
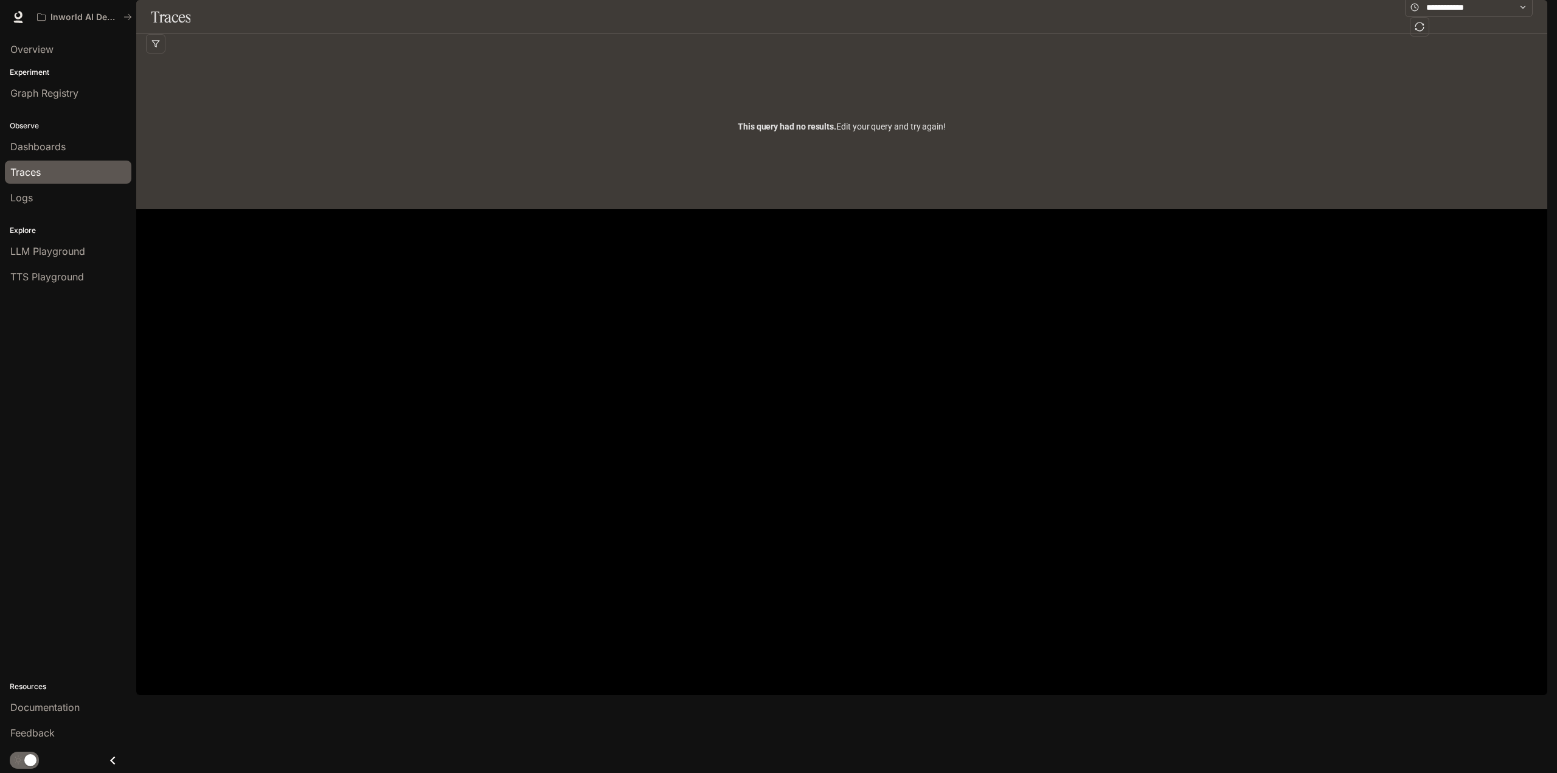
click at [59, 195] on div "Logs" at bounding box center [68, 197] width 116 height 15
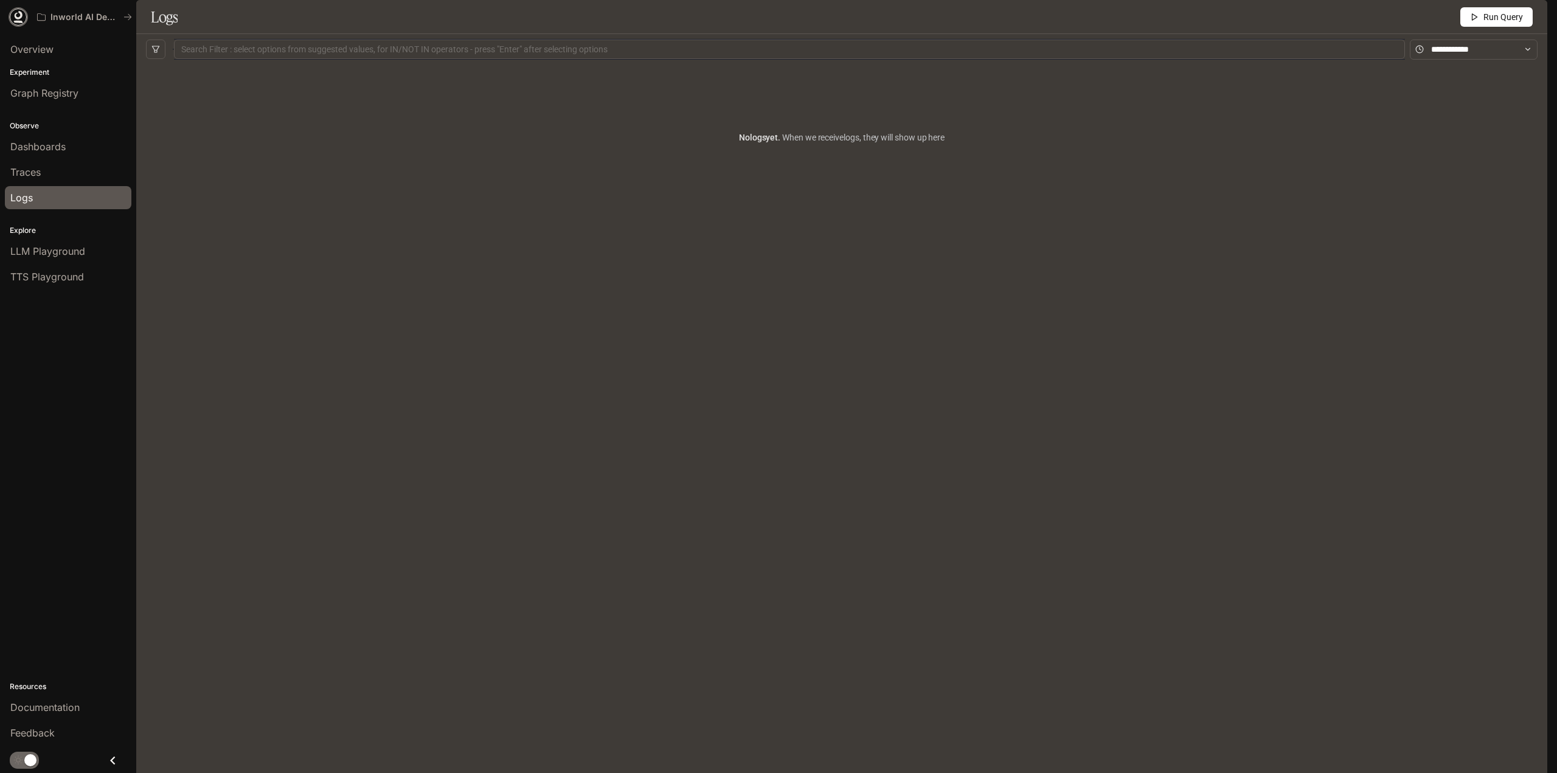
click at [13, 13] on icon at bounding box center [18, 17] width 12 height 12
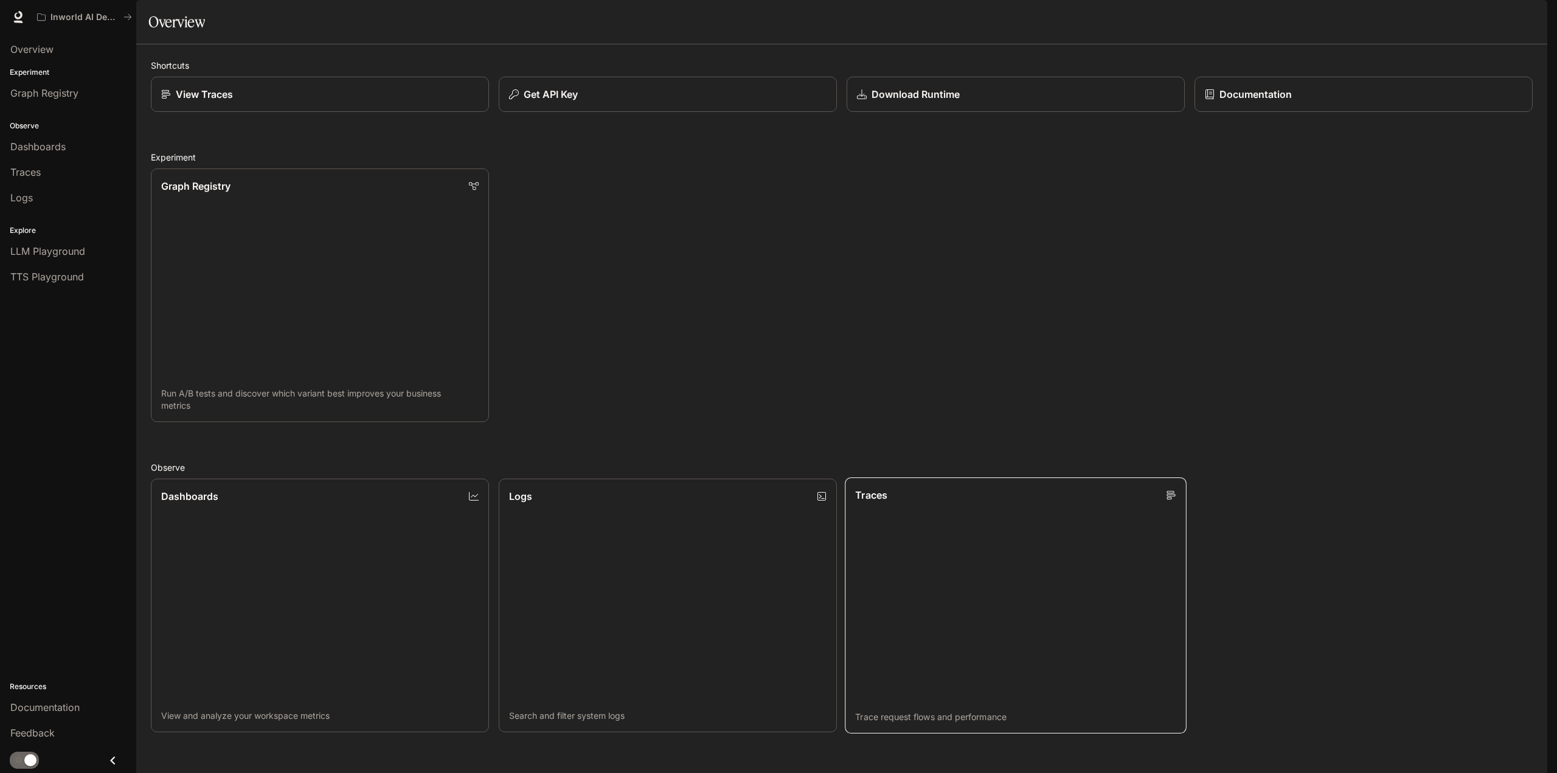
scroll to position [324, 0]
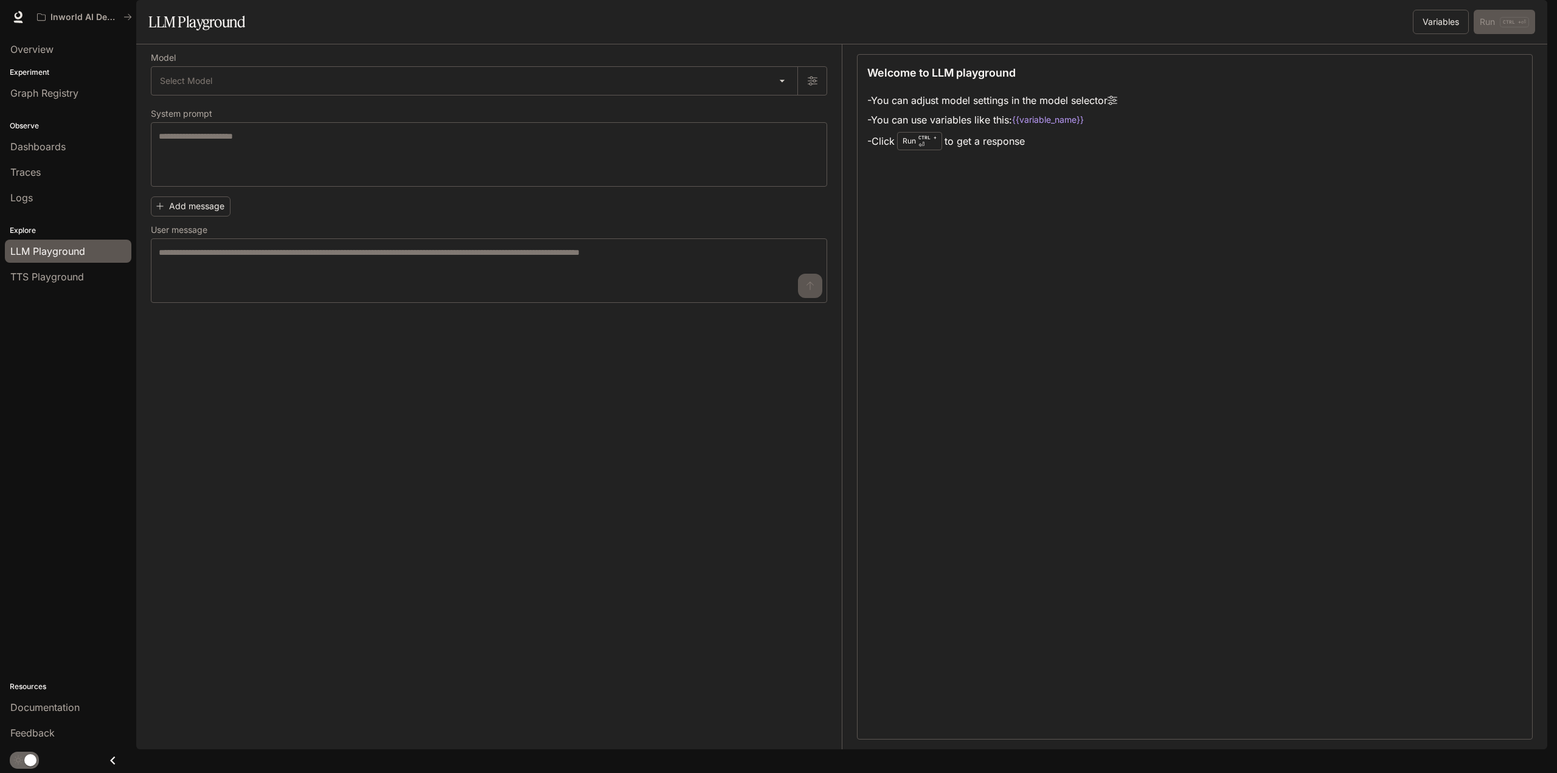
click at [522, 66] on label "Model" at bounding box center [489, 60] width 676 height 12
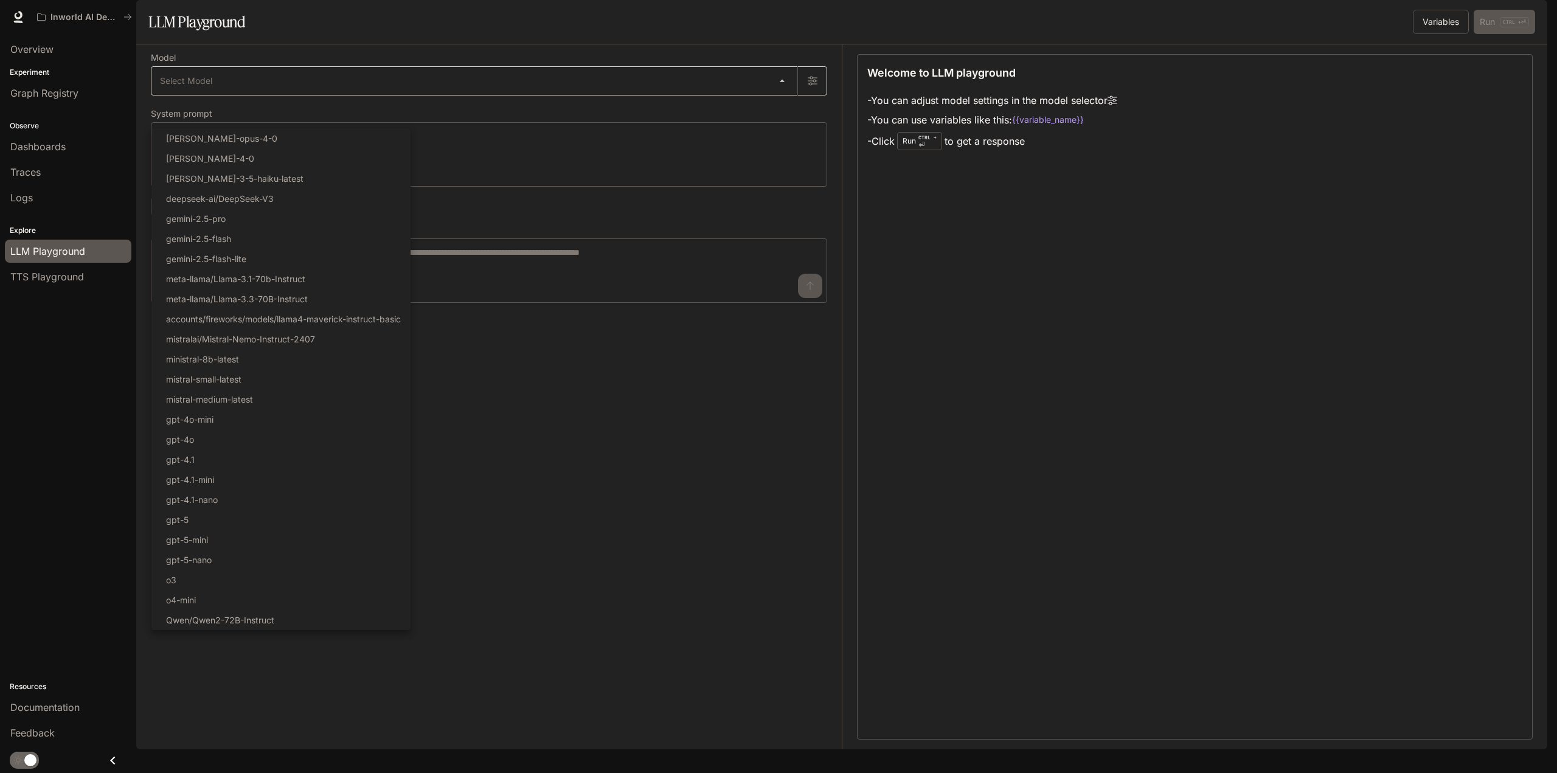
click at [525, 109] on body "Skip to main content Inworld AI Demos Documentation Documentation Portal Overvi…" at bounding box center [778, 386] width 1557 height 773
click at [280, 524] on li "gpt-5" at bounding box center [280, 520] width 259 height 20
type input "*****"
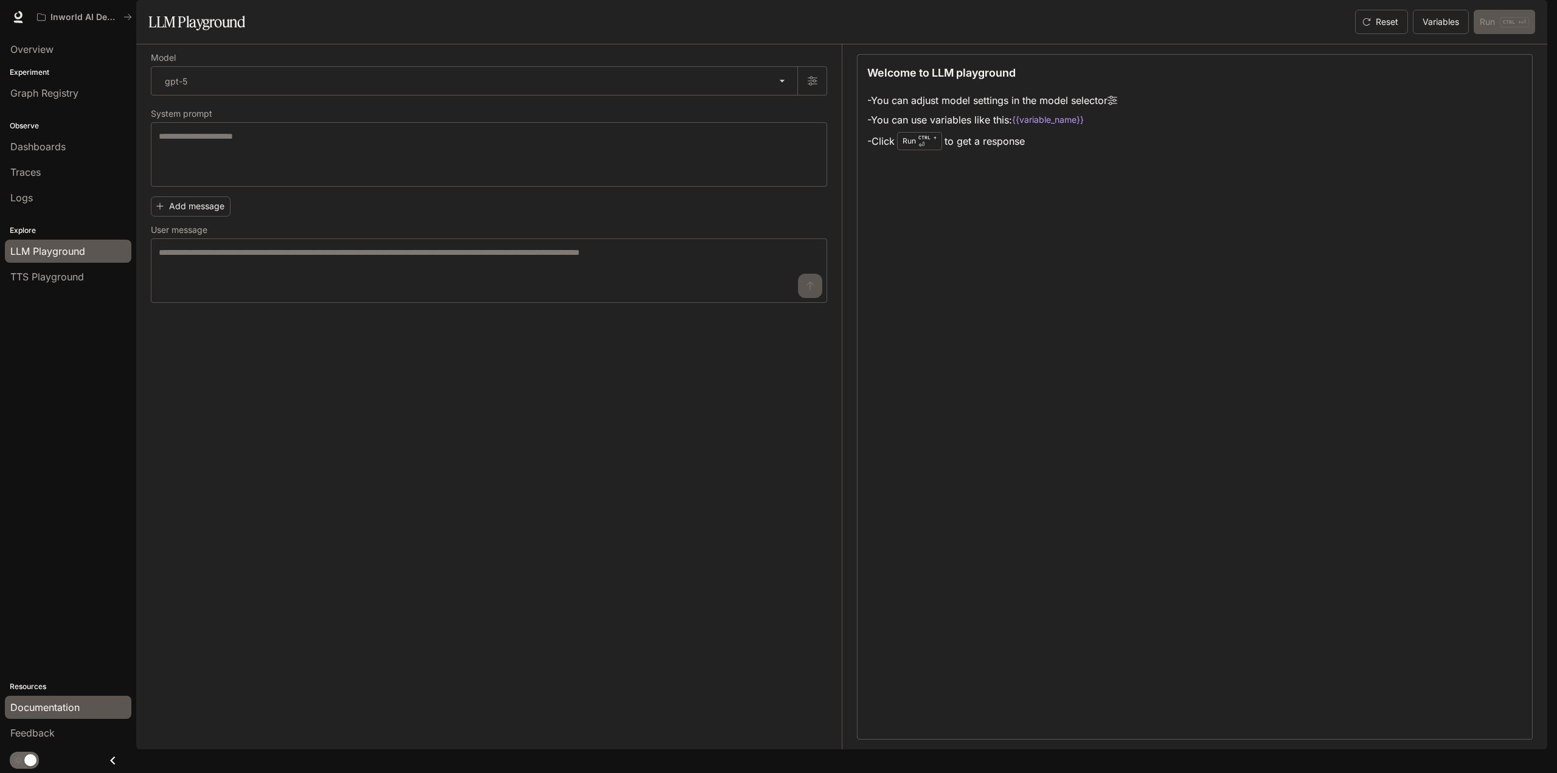
click at [51, 712] on span "Documentation" at bounding box center [44, 707] width 69 height 15
